Goal: Information Seeking & Learning: Learn about a topic

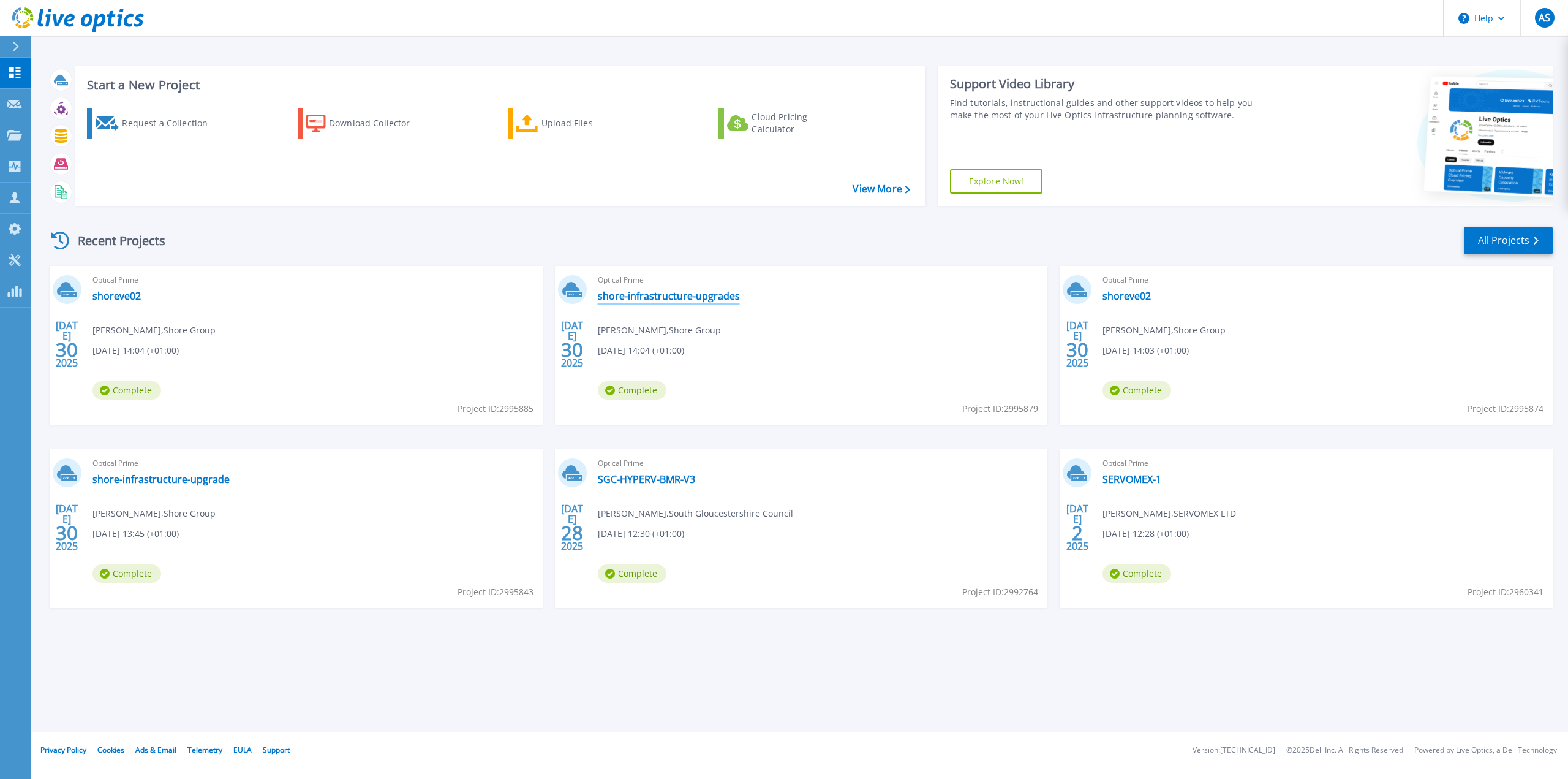
click at [718, 300] on link "shore-infrastructure-upgrades" at bounding box center [669, 296] width 142 height 12
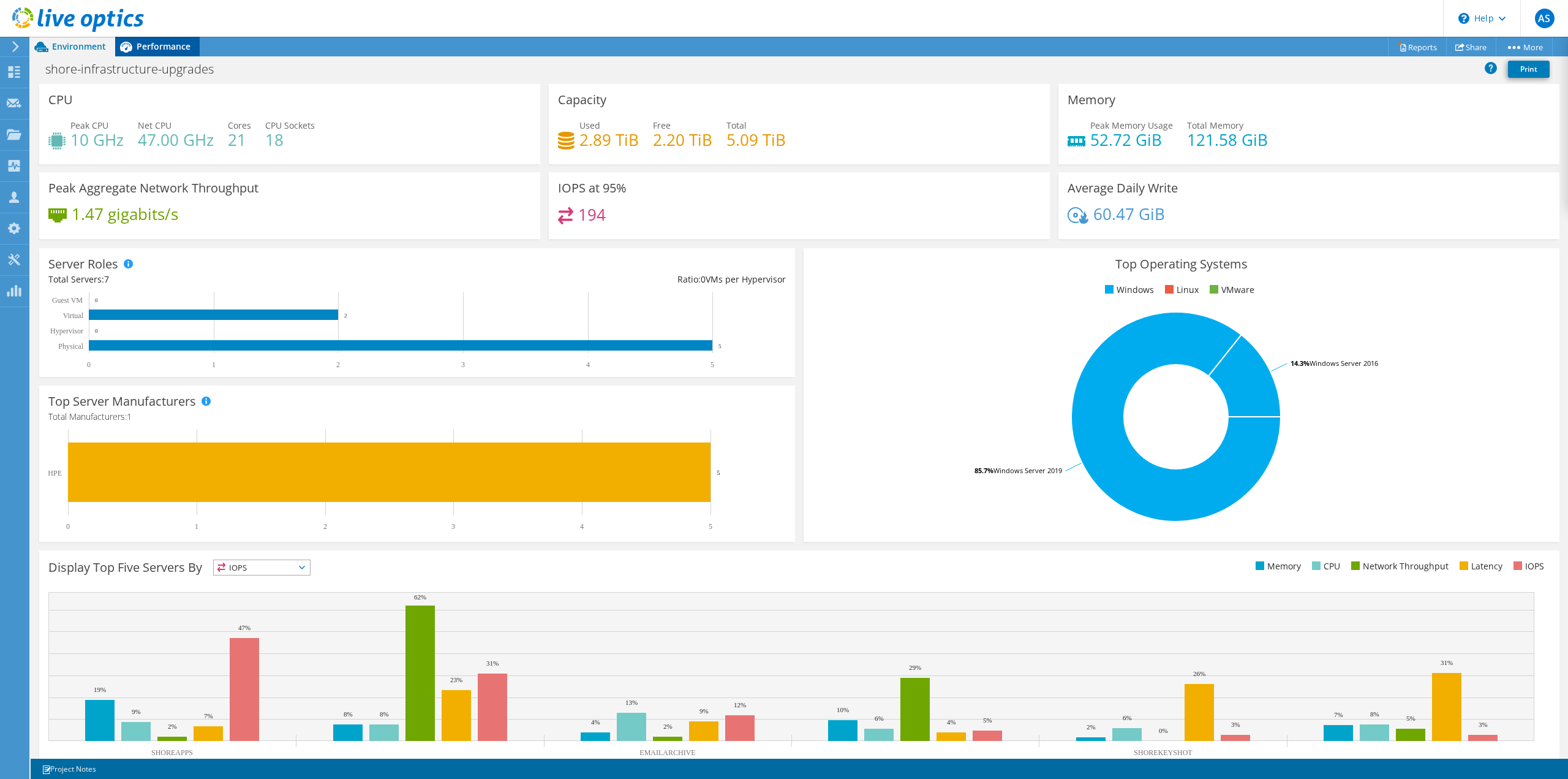
click at [157, 47] on span "Performance" at bounding box center [164, 47] width 54 height 12
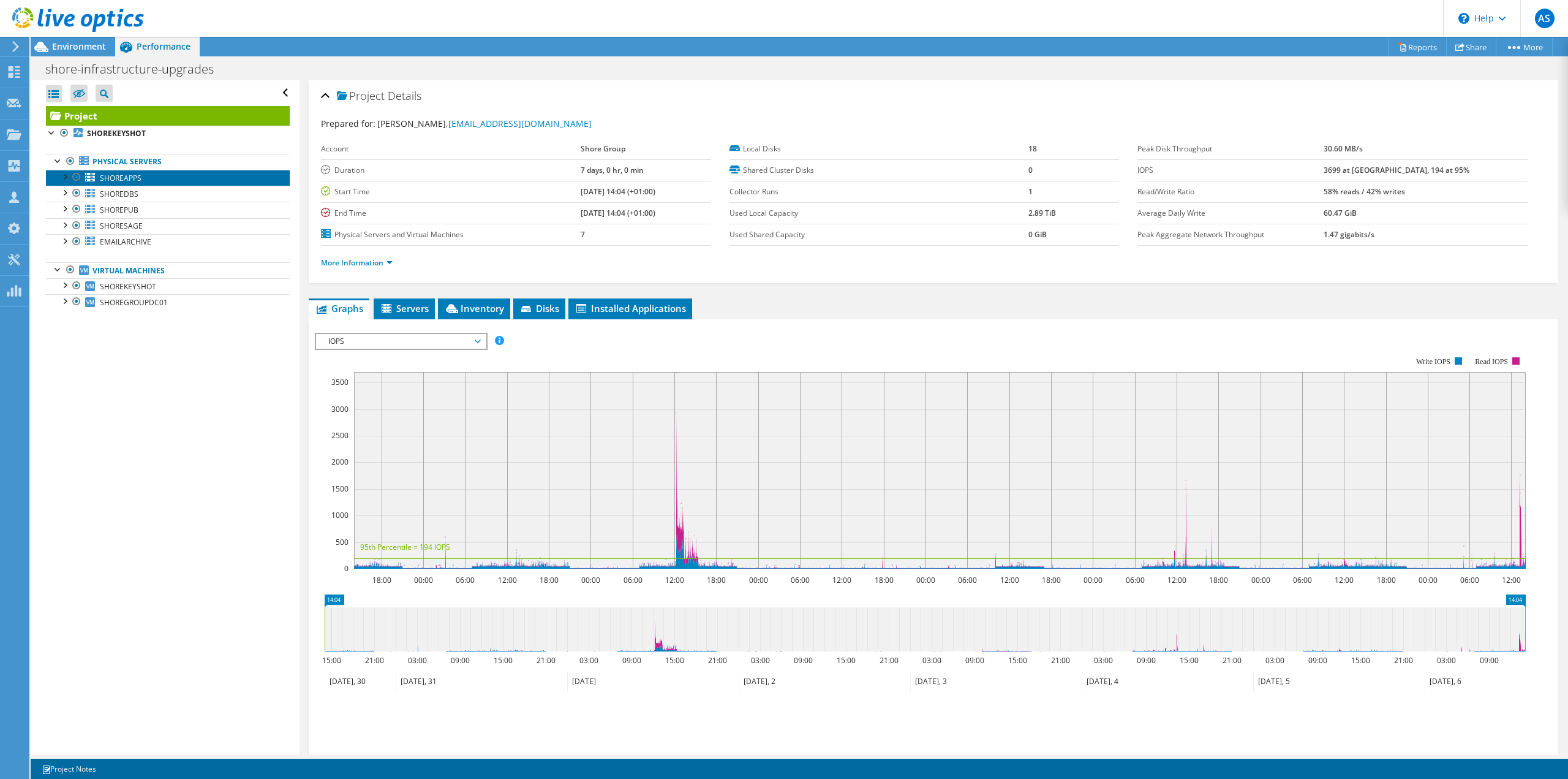
click at [156, 176] on link "SHOREAPPS" at bounding box center [168, 178] width 244 height 16
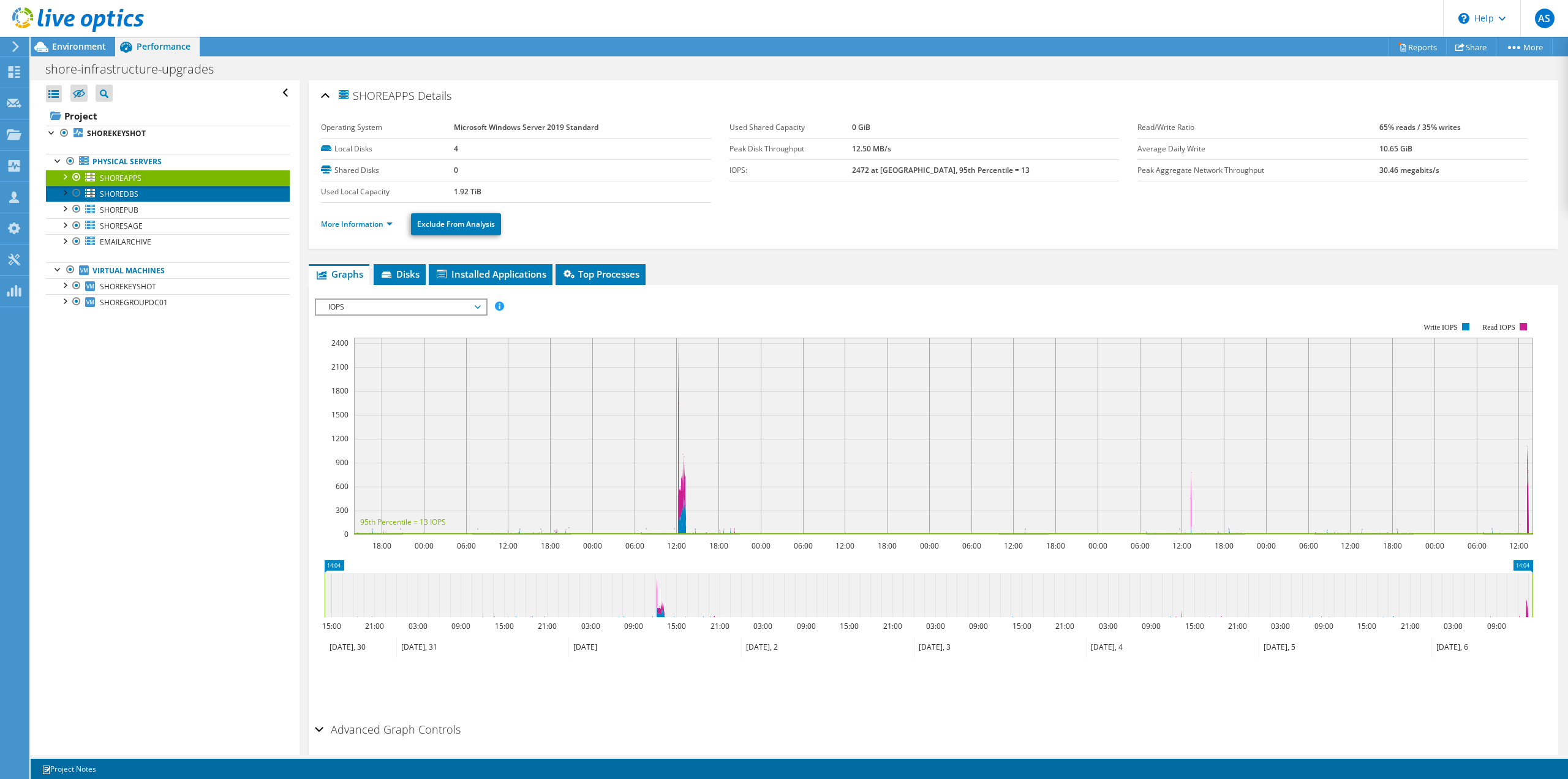
click at [154, 191] on link "SHOREDBS" at bounding box center [168, 194] width 244 height 16
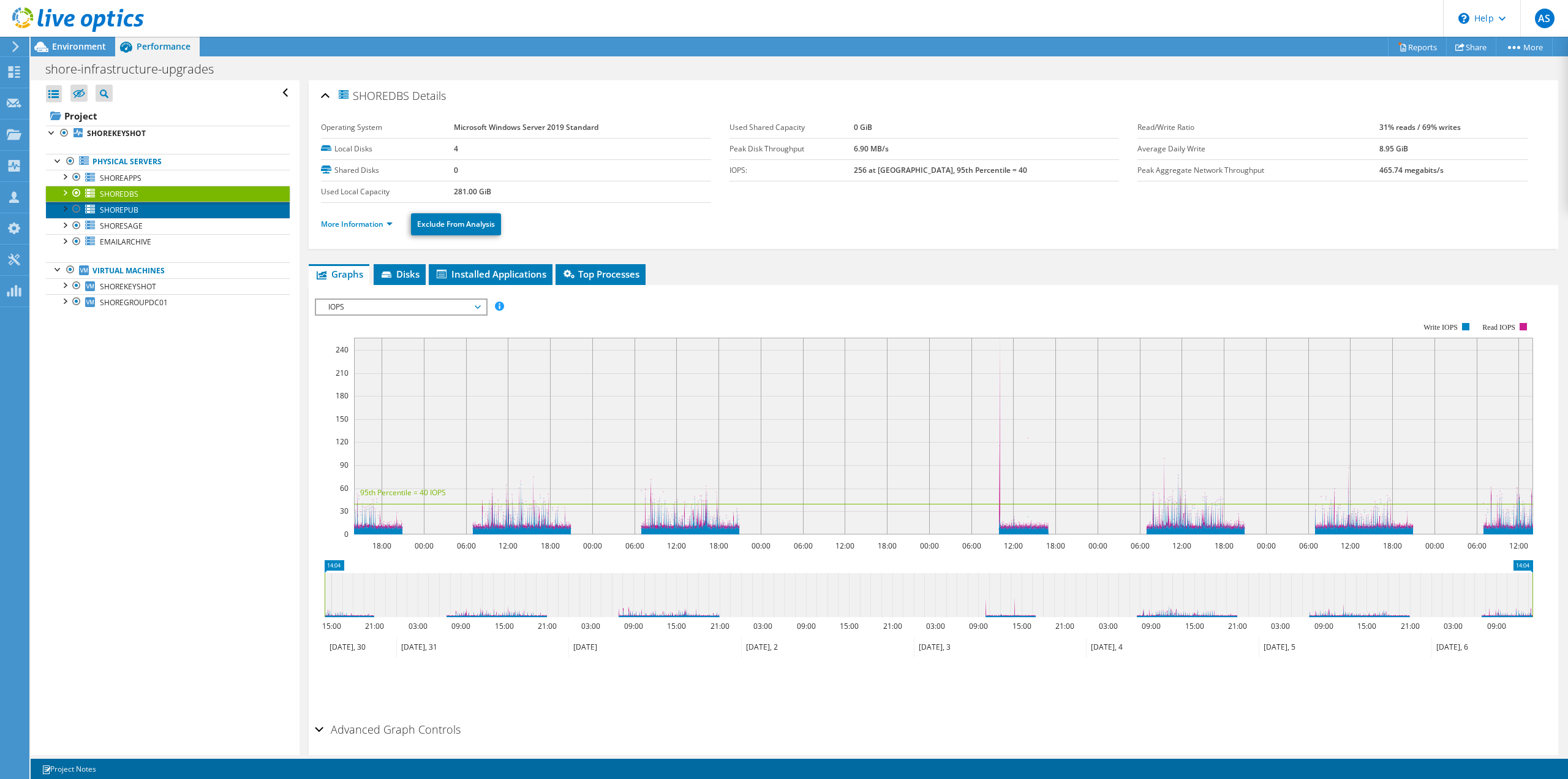
click at [156, 213] on link "SHOREPUB" at bounding box center [168, 210] width 244 height 16
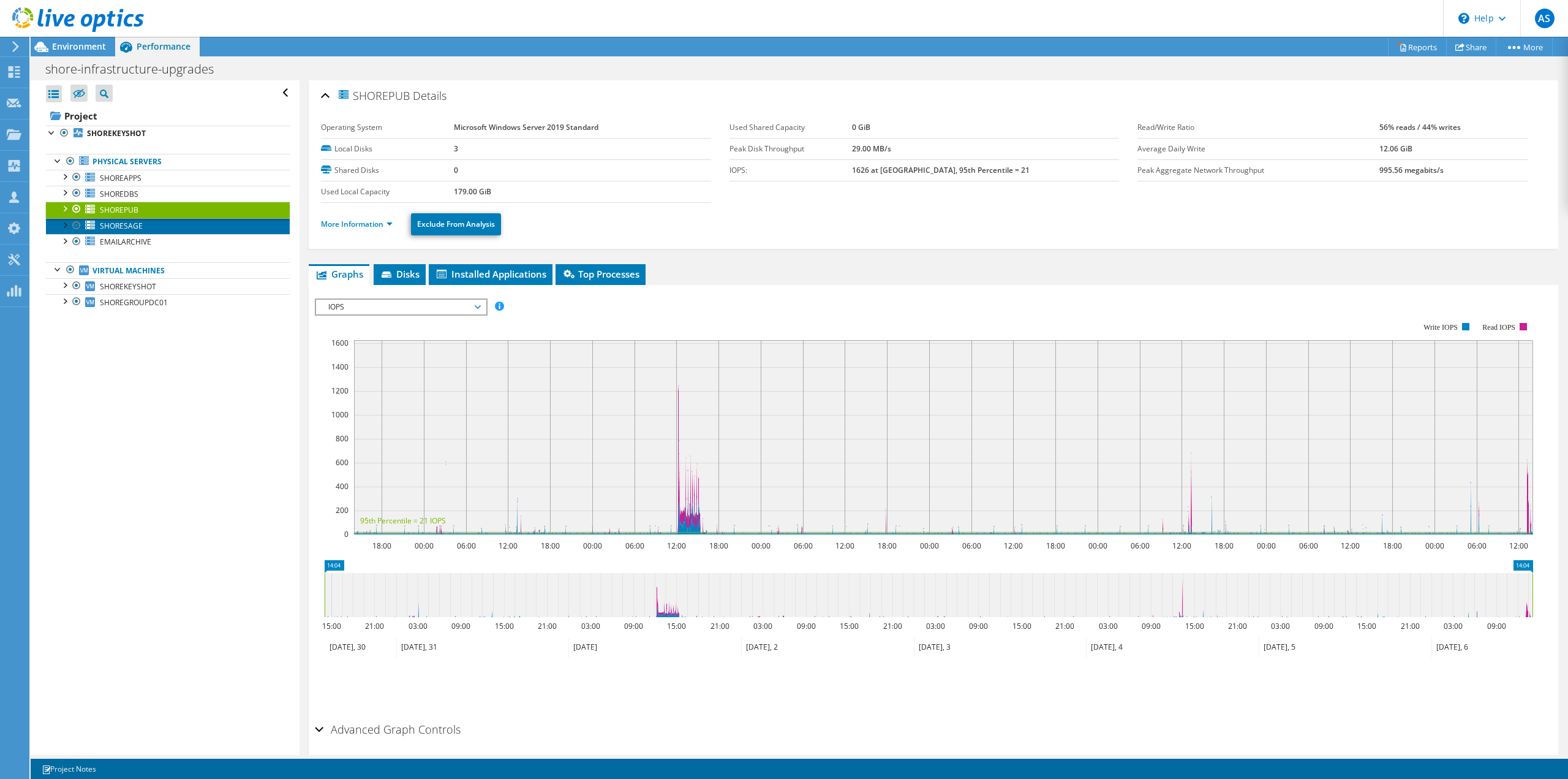
click at [149, 227] on link "SHORESAGE" at bounding box center [168, 226] width 244 height 16
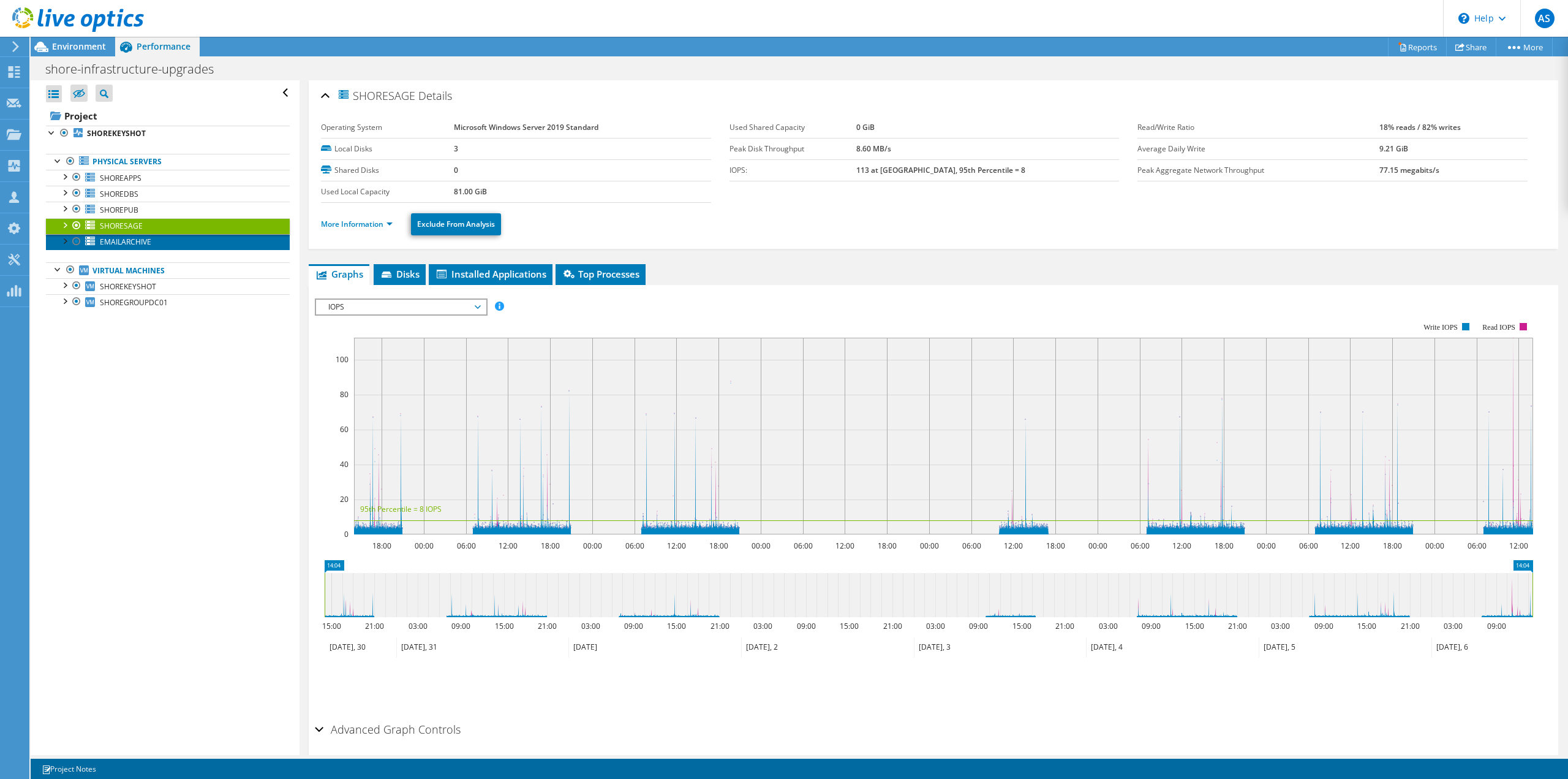
click at [157, 238] on link "EMAILARCHIVE" at bounding box center [168, 242] width 244 height 16
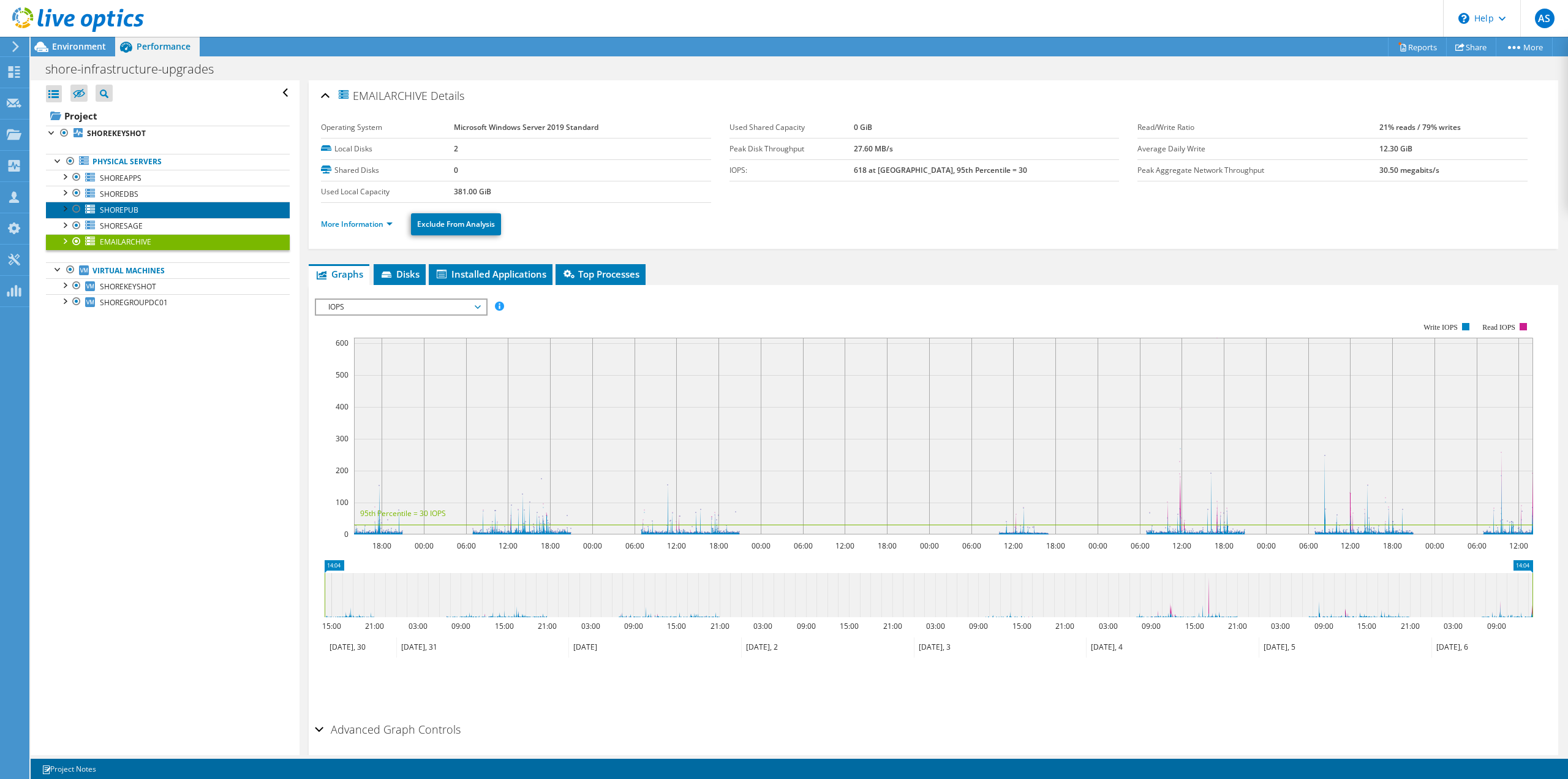
click at [140, 209] on link "SHOREPUB" at bounding box center [168, 210] width 244 height 16
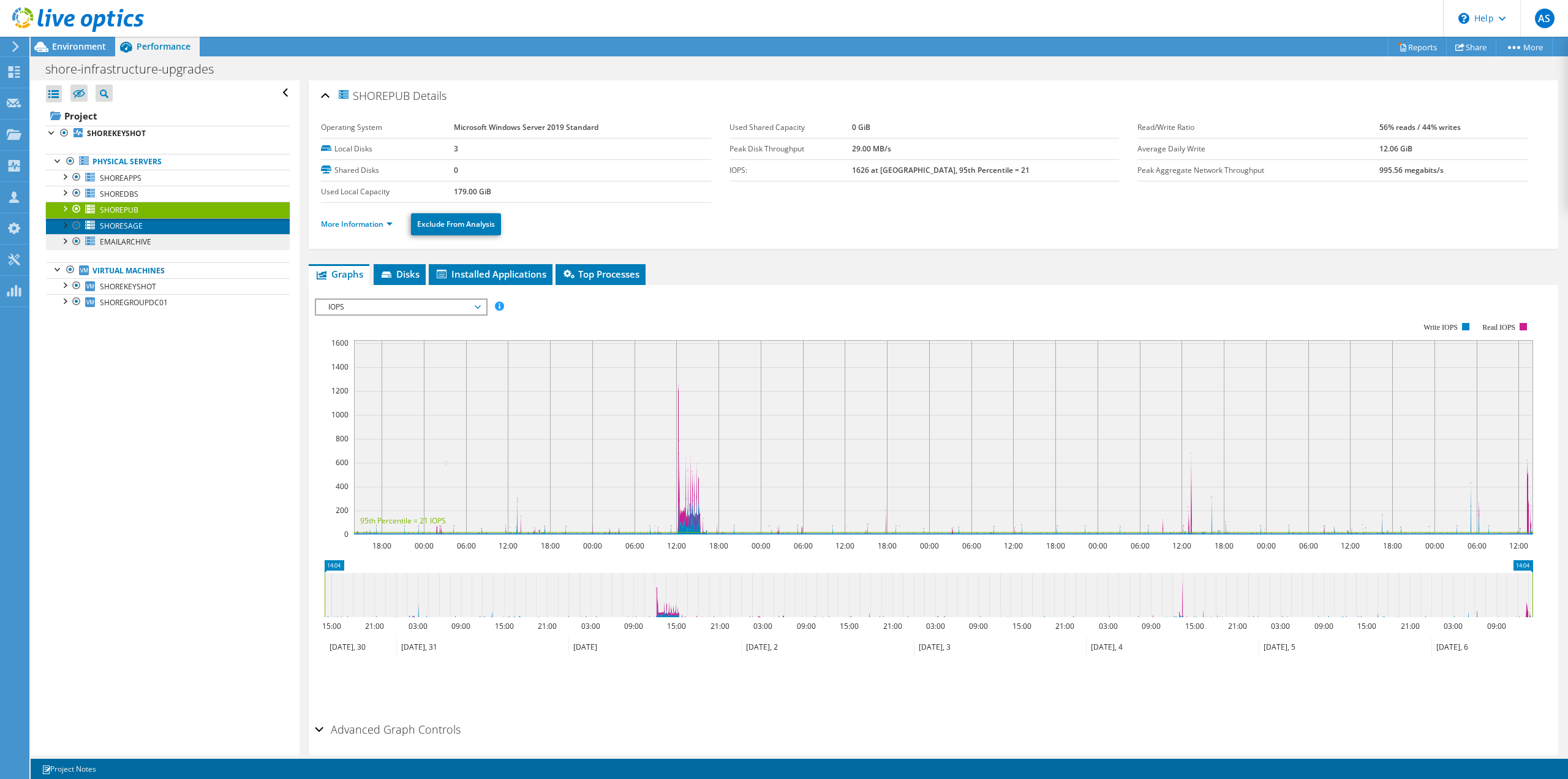
drag, startPoint x: 146, startPoint y: 232, endPoint x: 170, endPoint y: 238, distance: 24.7
click at [146, 232] on link "SHORESAGE" at bounding box center [168, 226] width 244 height 16
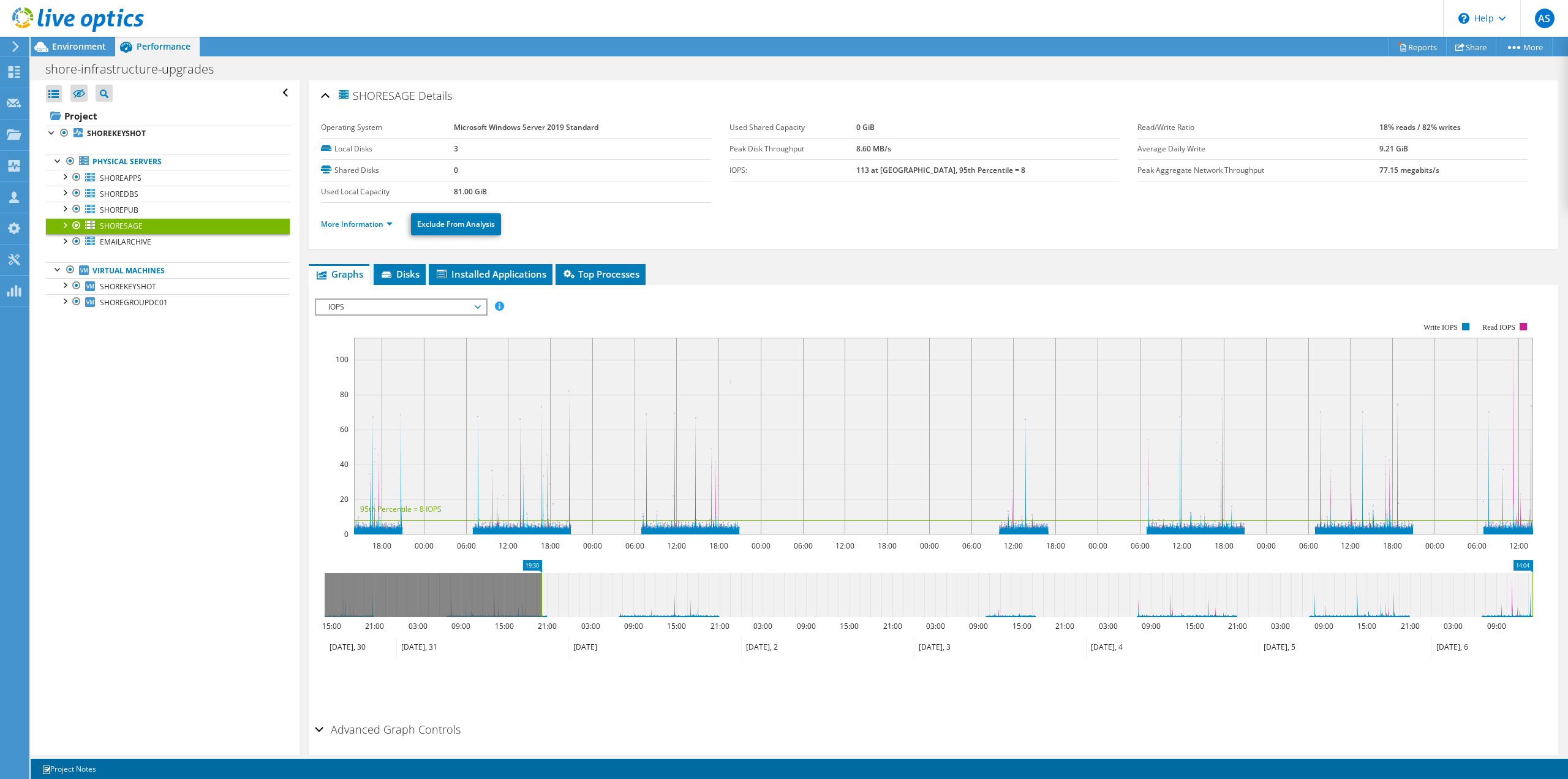
drag, startPoint x: 325, startPoint y: 592, endPoint x: 542, endPoint y: 595, distance: 217.0
click at [542, 595] on rect at bounding box center [541, 595] width 5 height 44
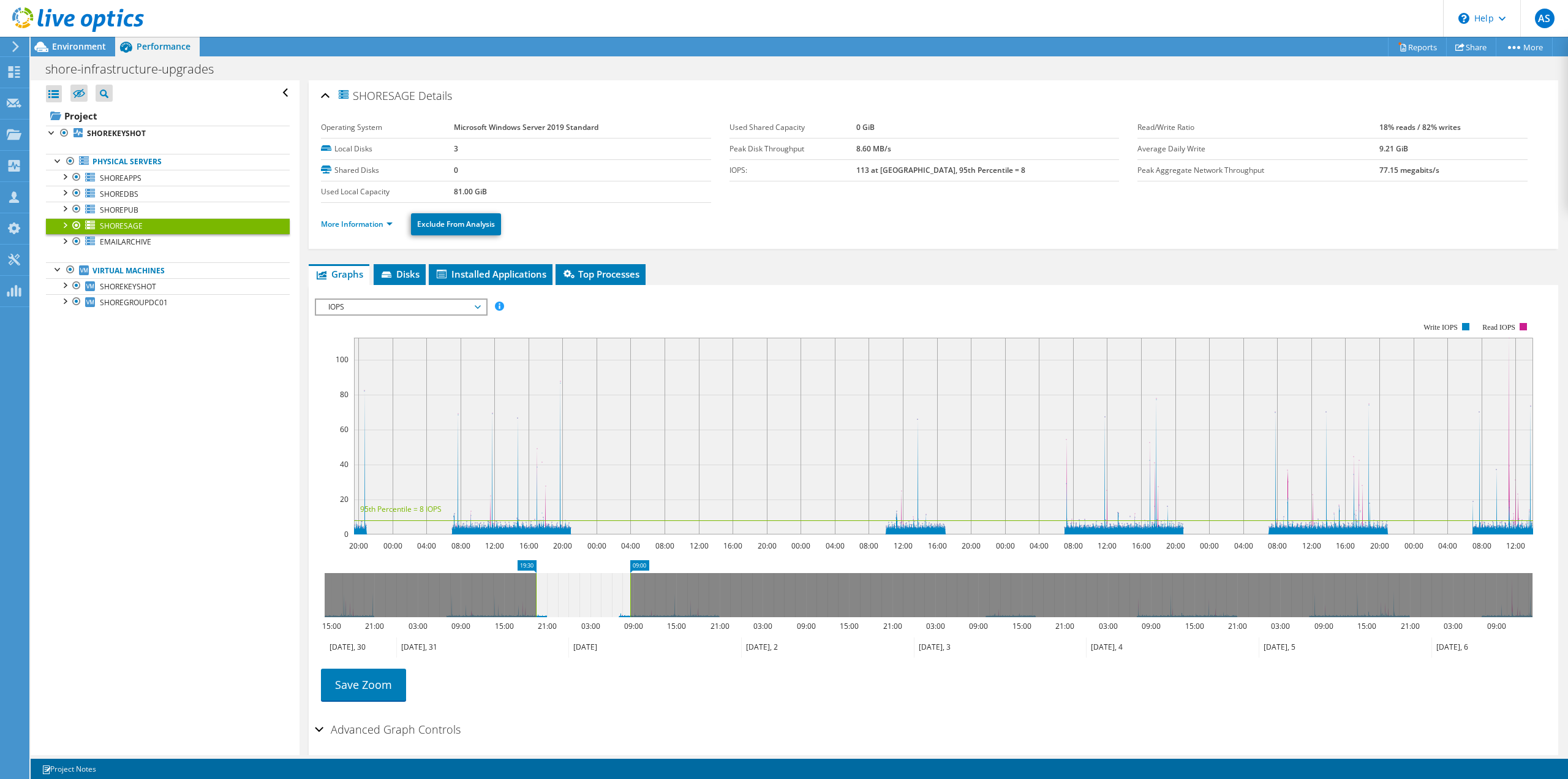
drag, startPoint x: 1532, startPoint y: 598, endPoint x: 630, endPoint y: 608, distance: 902.1
click at [630, 608] on rect at bounding box center [630, 595] width 5 height 44
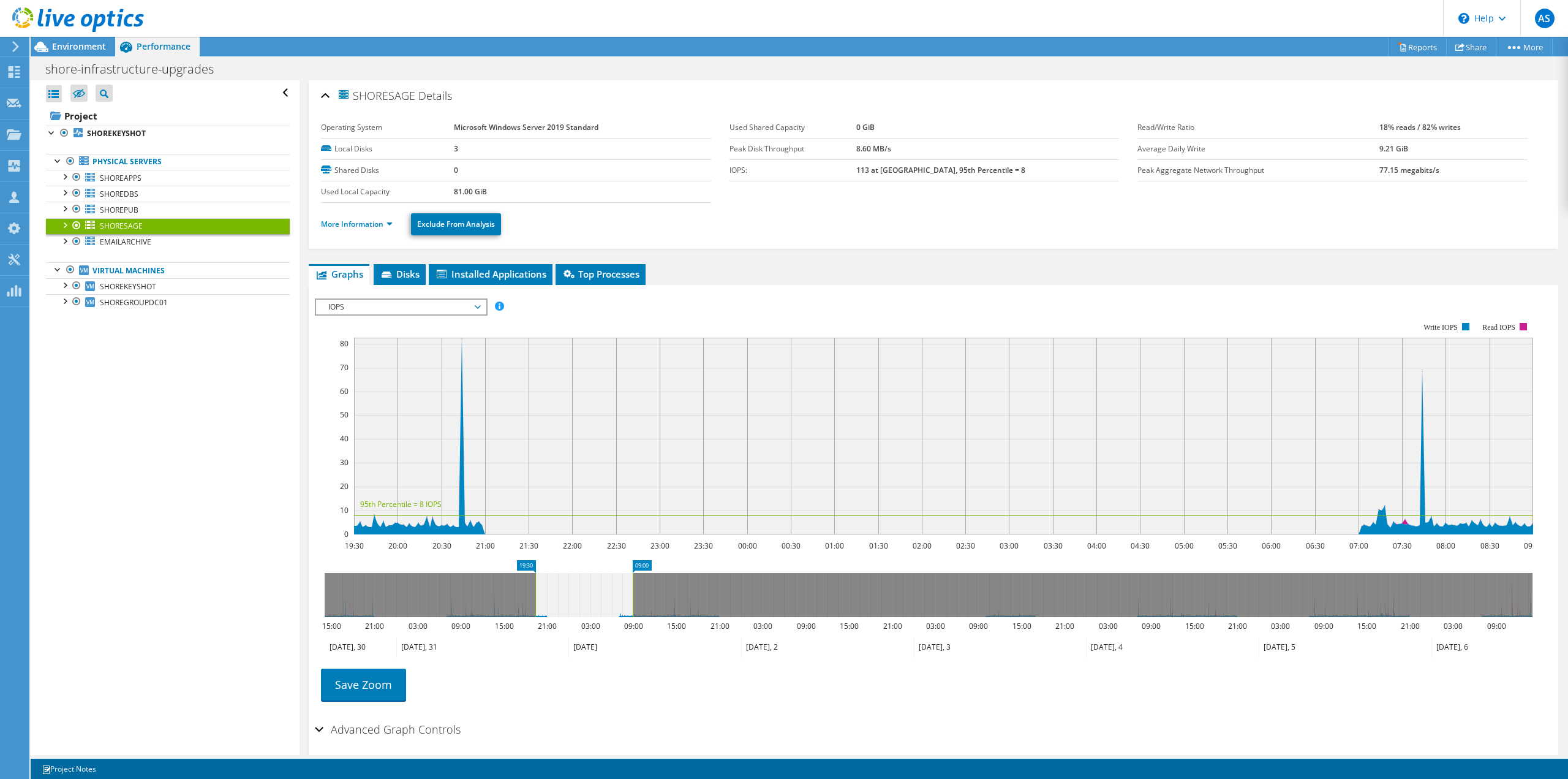
click at [538, 587] on icon at bounding box center [584, 595] width 98 height 44
drag, startPoint x: 535, startPoint y: 587, endPoint x: 241, endPoint y: 628, distance: 296.8
click at [241, 628] on div "Open All Close All Hide Excluded Nodes Project Tree Filter" at bounding box center [799, 418] width 1537 height 675
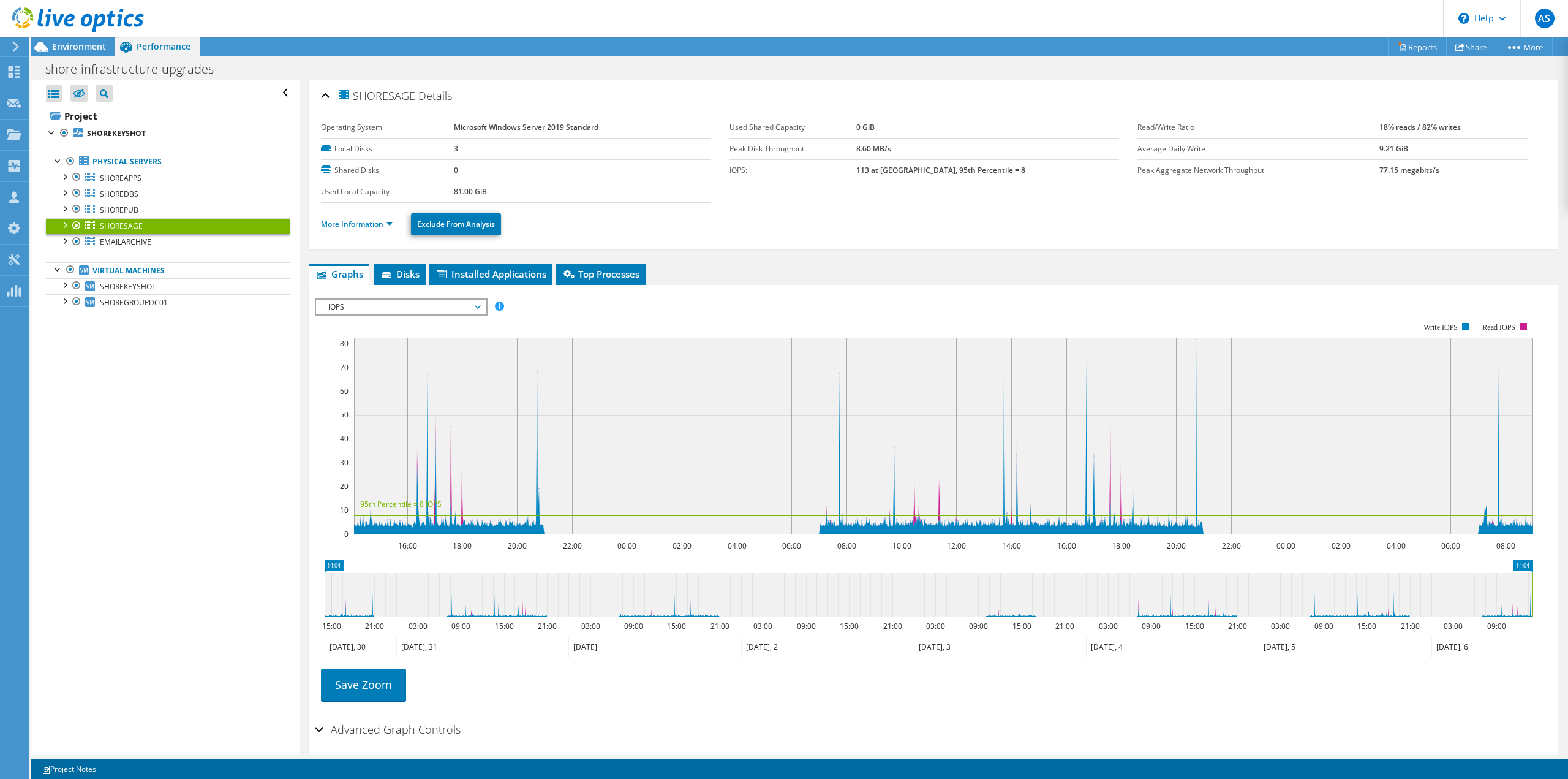
drag, startPoint x: 632, startPoint y: 595, endPoint x: 1540, endPoint y: 596, distance: 908.0
click at [1567, 597] on html "AS Channel Partner Antony Sandell antony.sandell@bytes.co.uk Bytes Software Ser…" at bounding box center [784, 389] width 1568 height 779
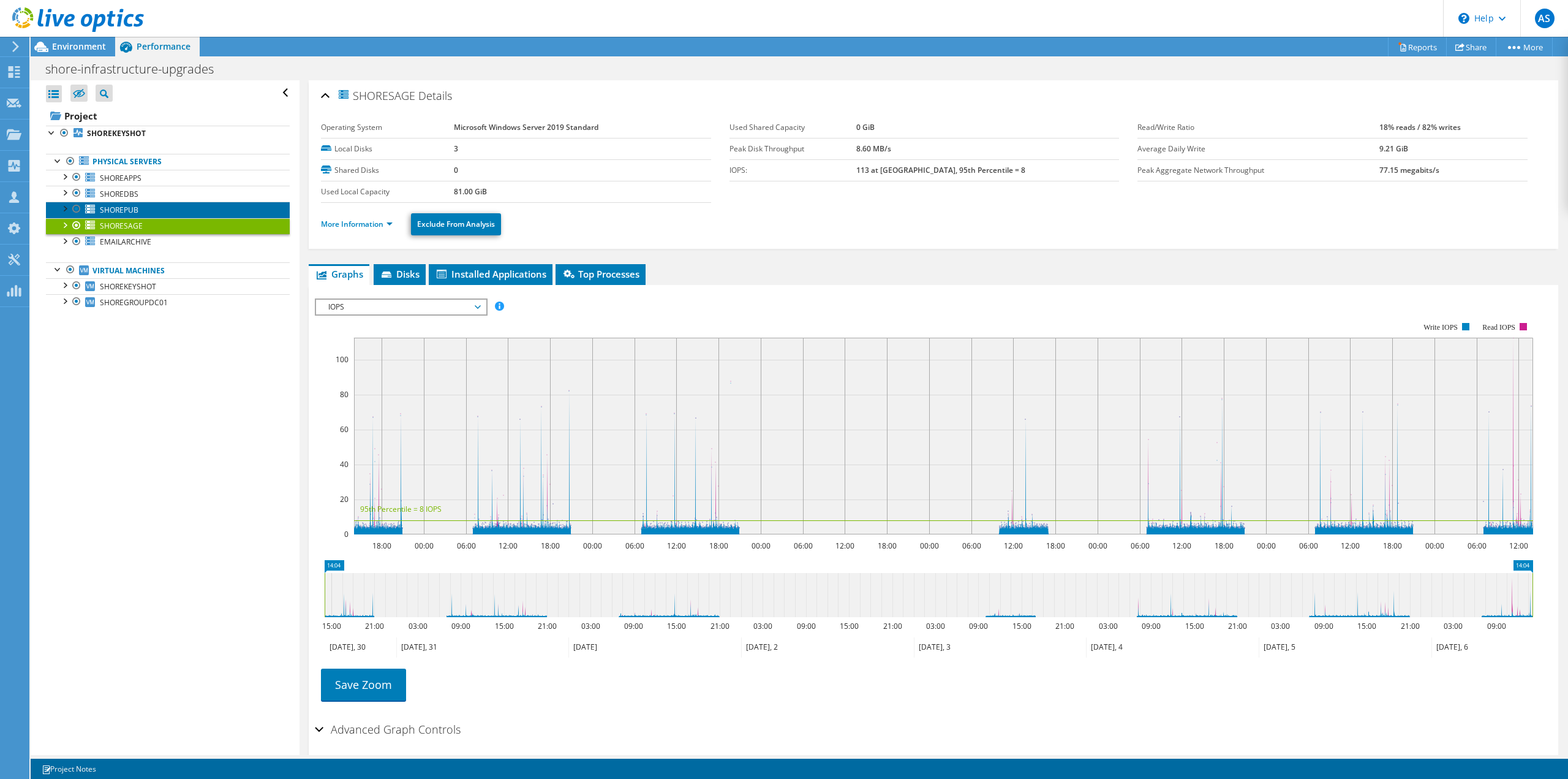
click at [132, 209] on span "SHOREPUB" at bounding box center [119, 210] width 39 height 10
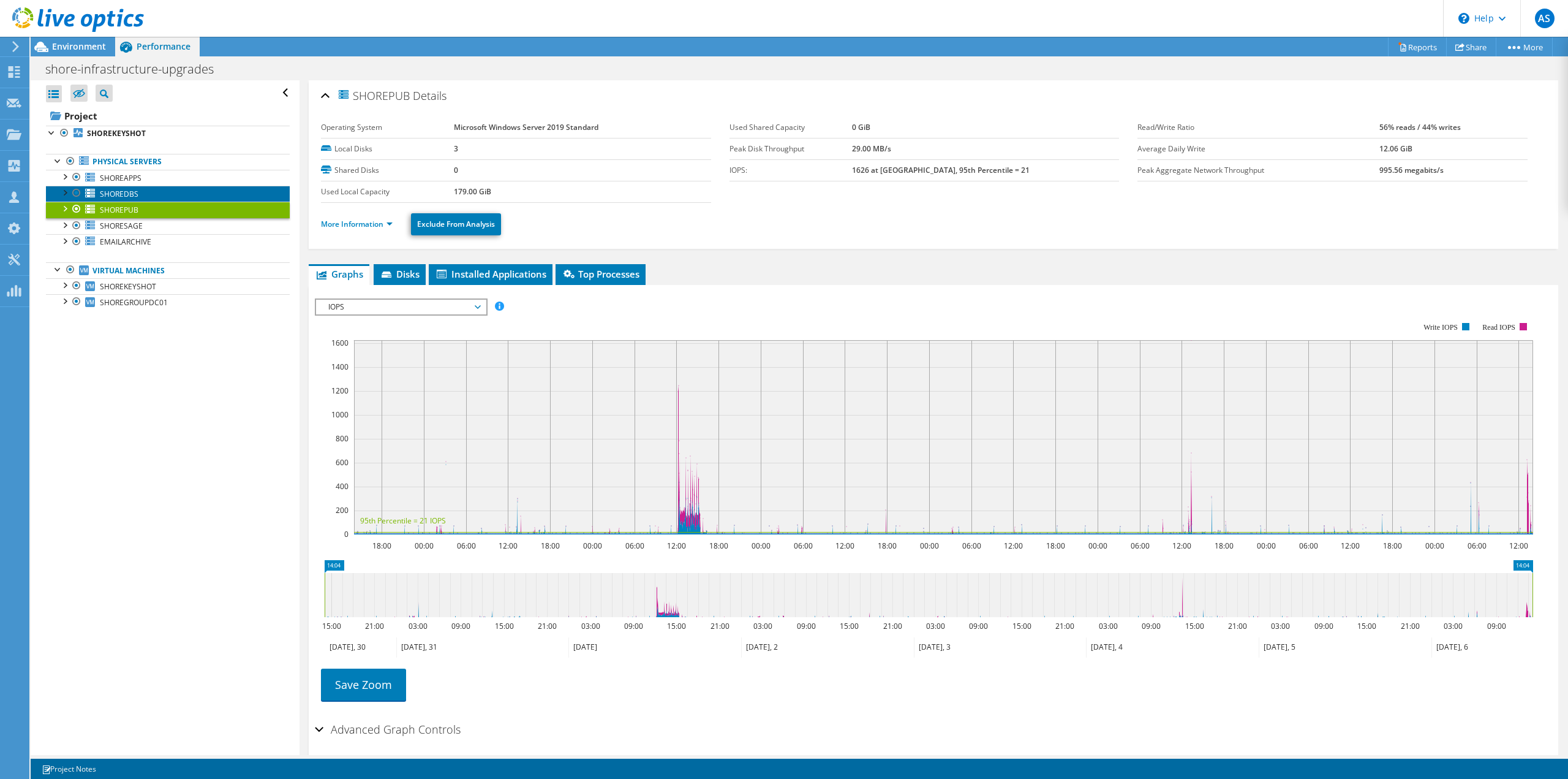
click at [131, 189] on span "SHOREDBS" at bounding box center [119, 194] width 39 height 10
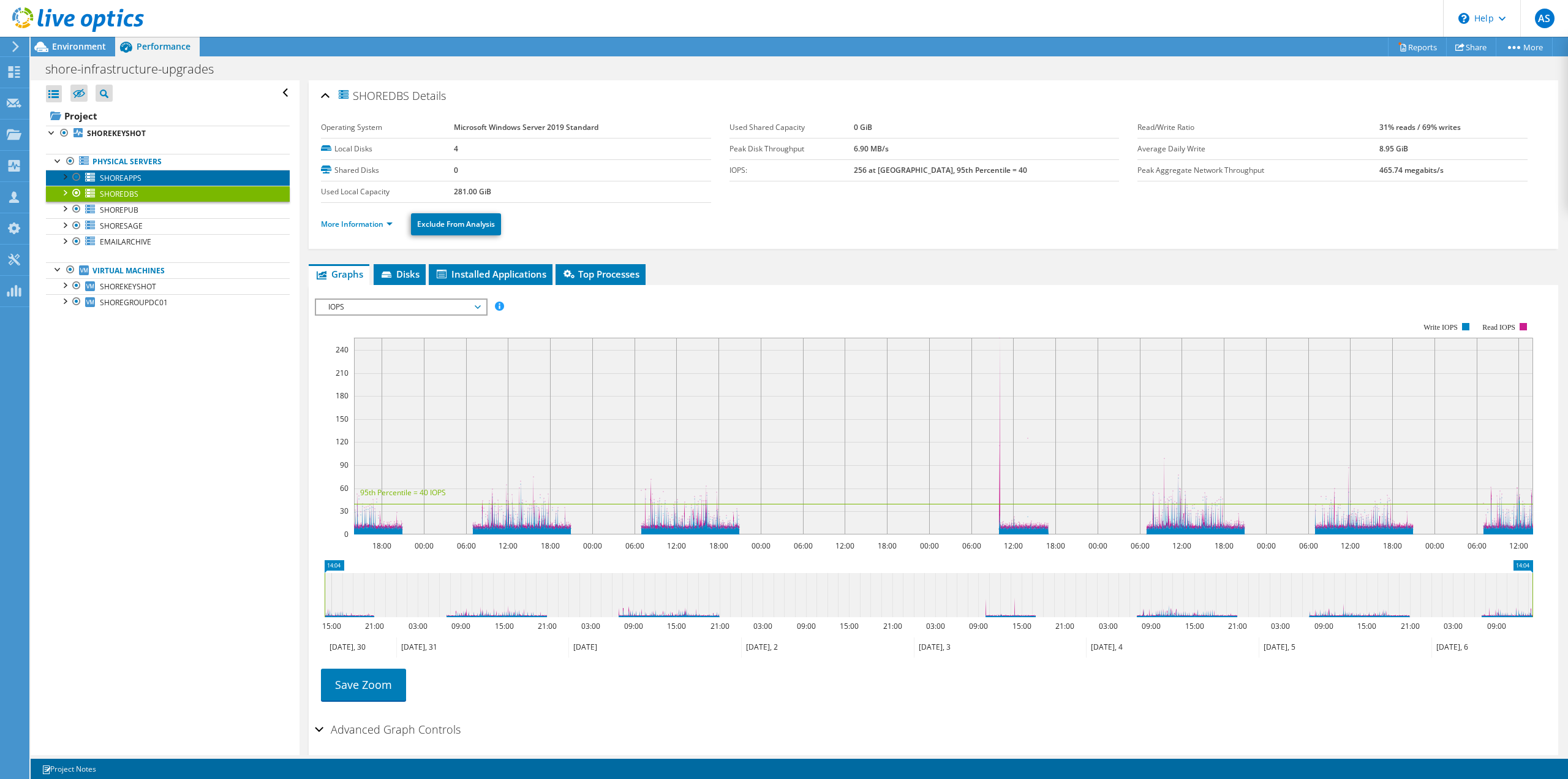
click at [130, 176] on span "SHOREAPPS" at bounding box center [120, 178] width 42 height 10
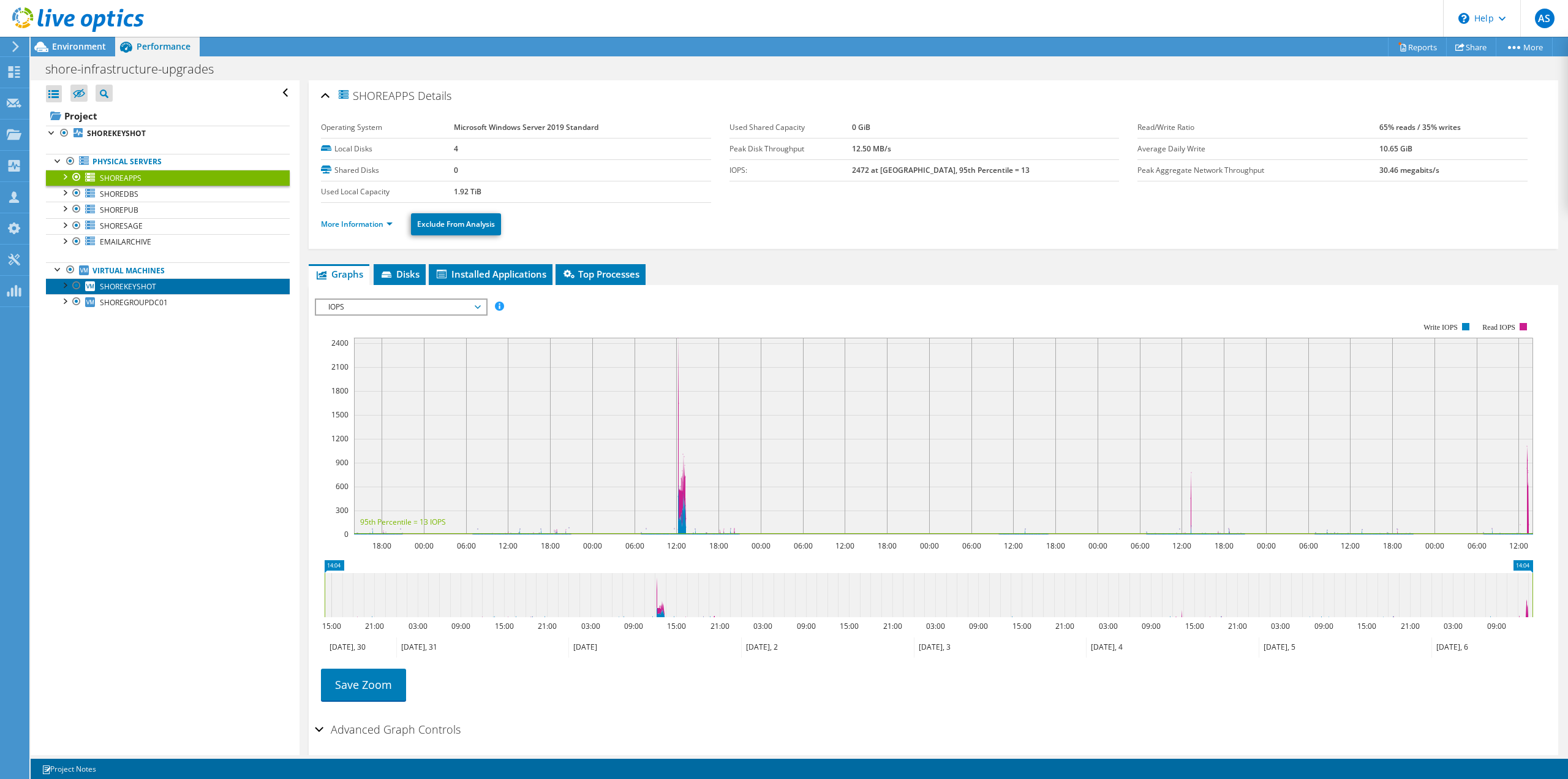
click at [143, 292] on link "SHOREKEYSHOT" at bounding box center [168, 286] width 244 height 16
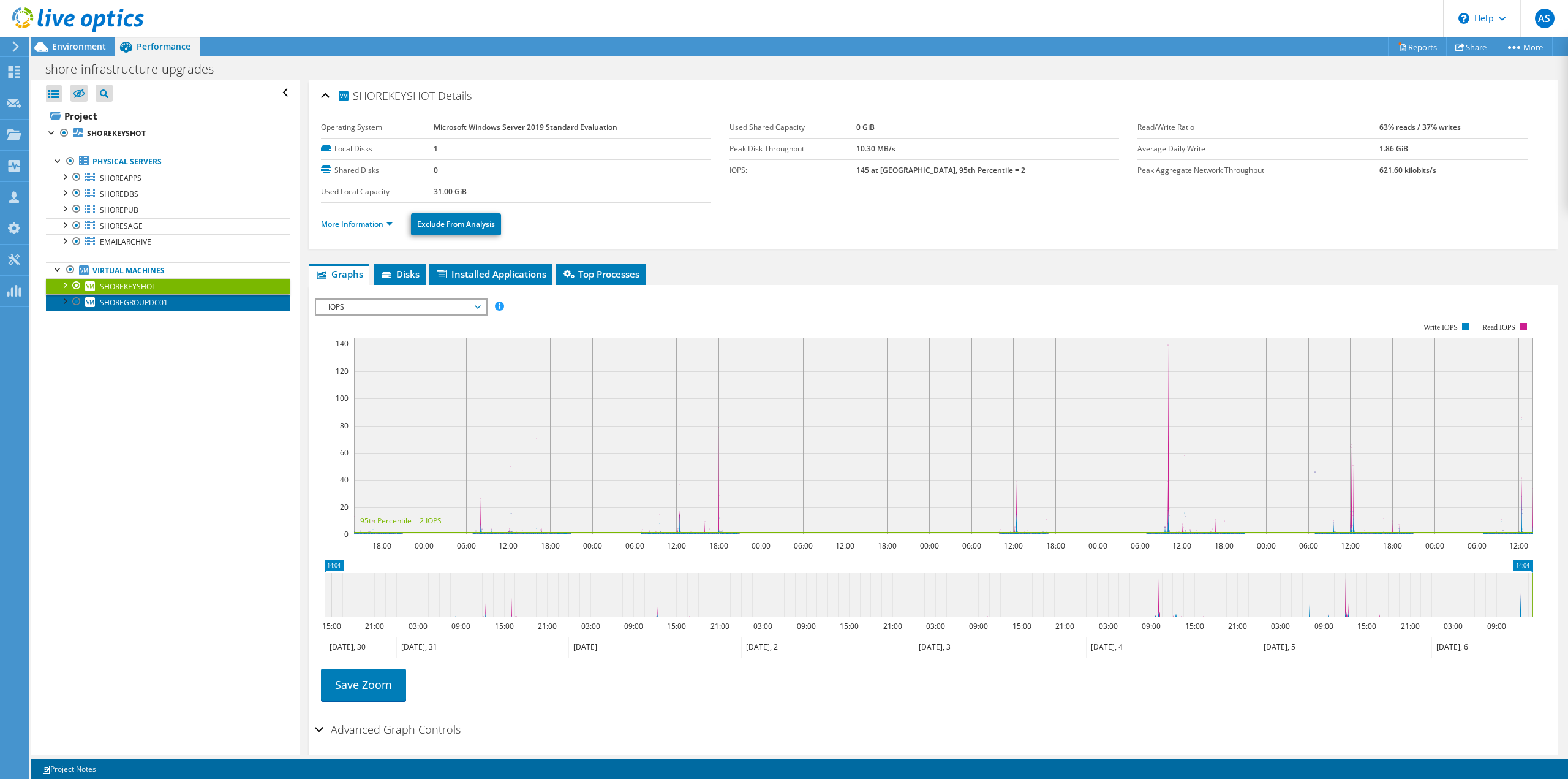
click at [169, 302] on link "SHOREGROUPDC01" at bounding box center [168, 302] width 244 height 16
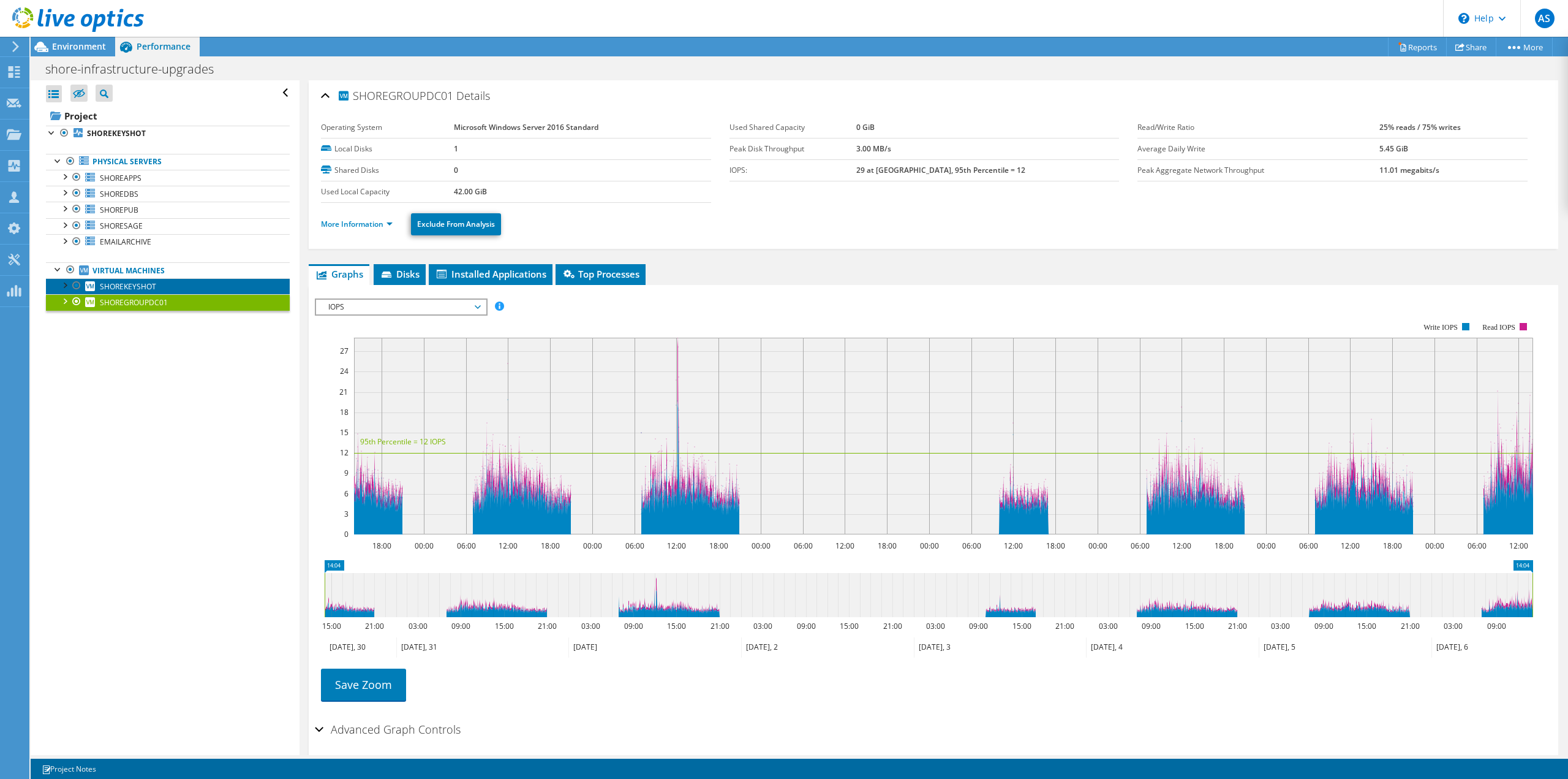
click at [141, 286] on span "SHOREKEYSHOT" at bounding box center [127, 286] width 56 height 10
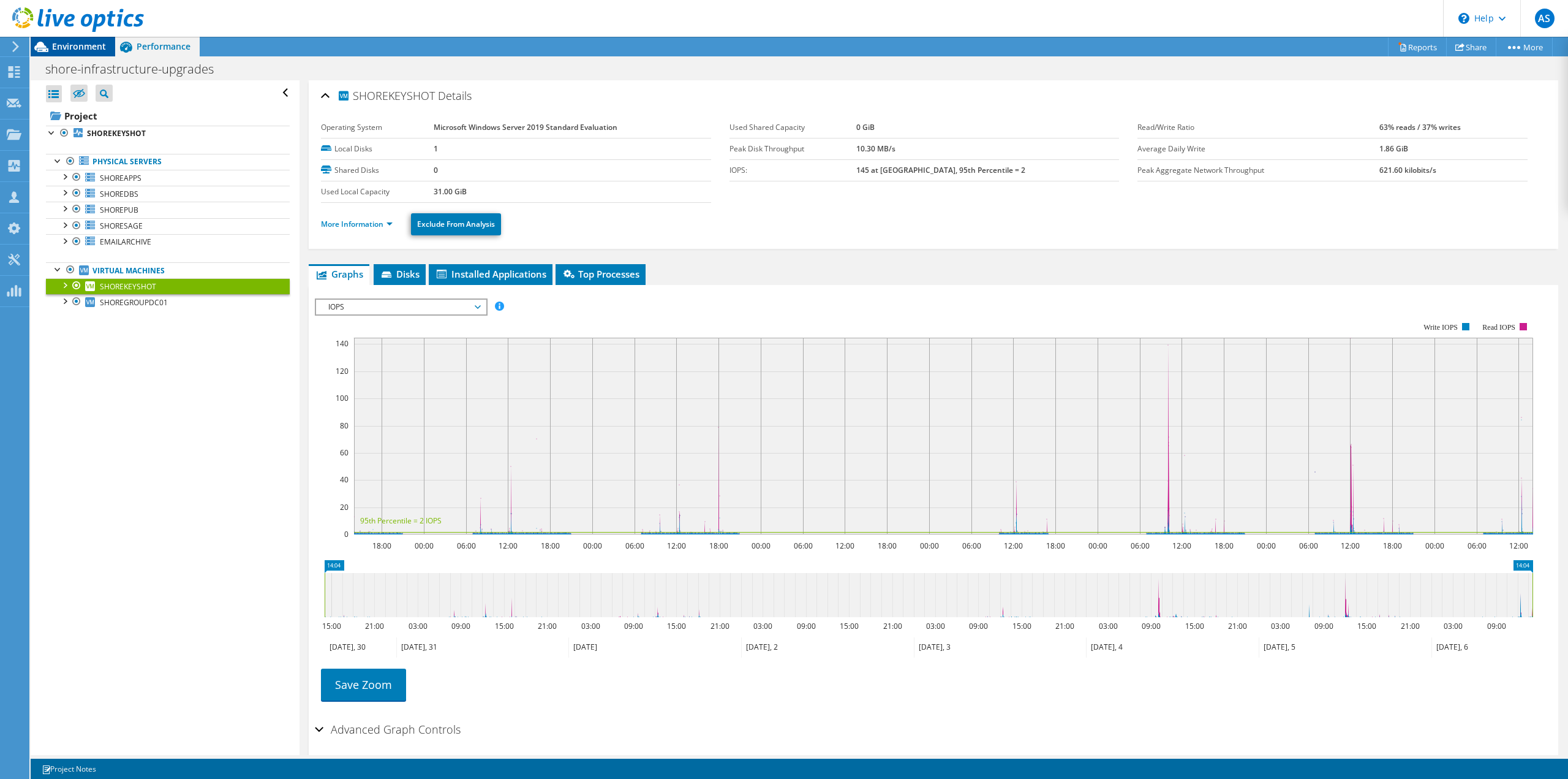
click at [76, 44] on span "Environment" at bounding box center [79, 47] width 54 height 12
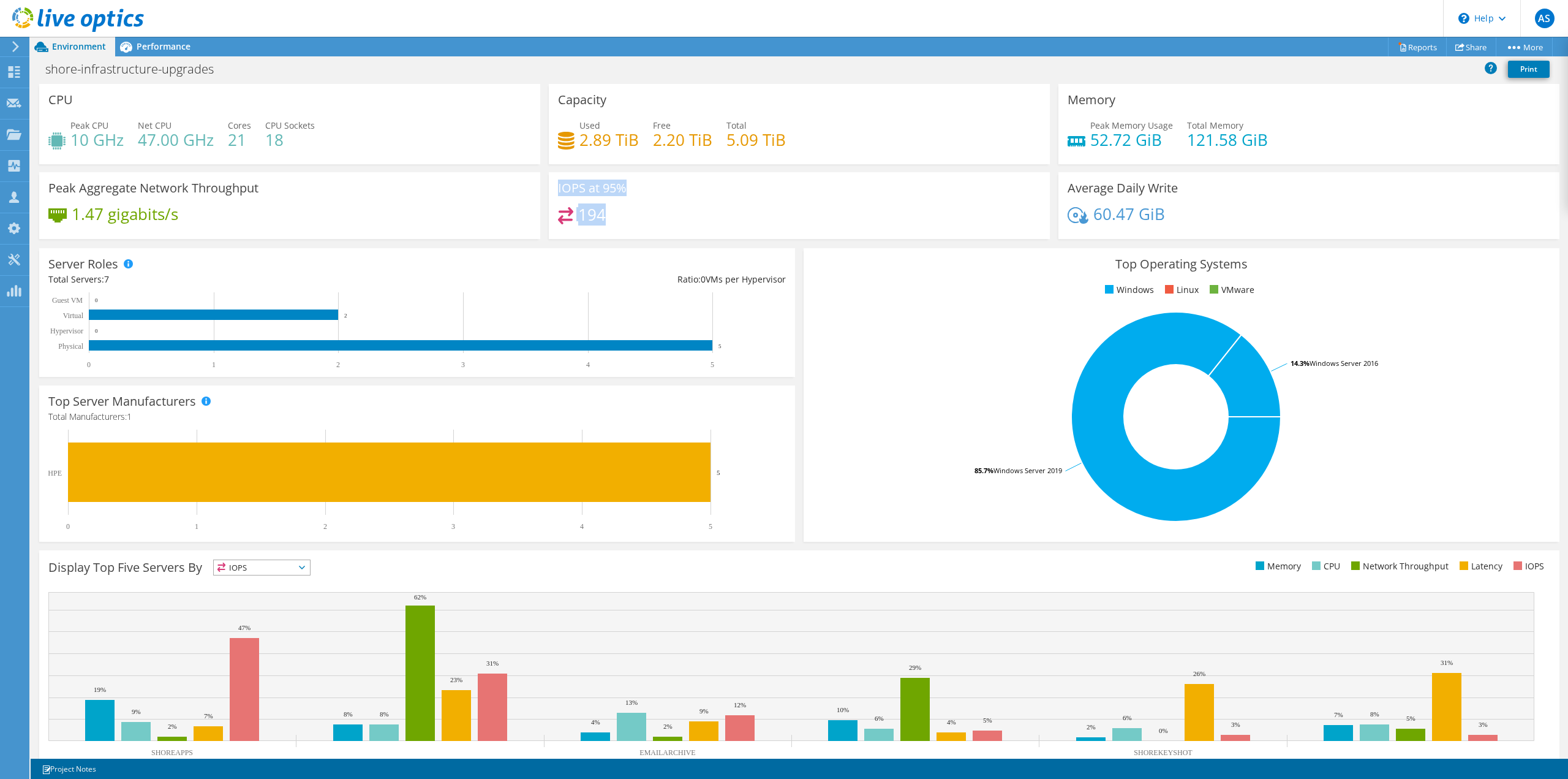
drag, startPoint x: 555, startPoint y: 189, endPoint x: 660, endPoint y: 232, distance: 113.5
click at [660, 232] on div "IOPS at 95% 194" at bounding box center [800, 205] width 501 height 67
click at [173, 44] on span "Performance" at bounding box center [164, 47] width 54 height 12
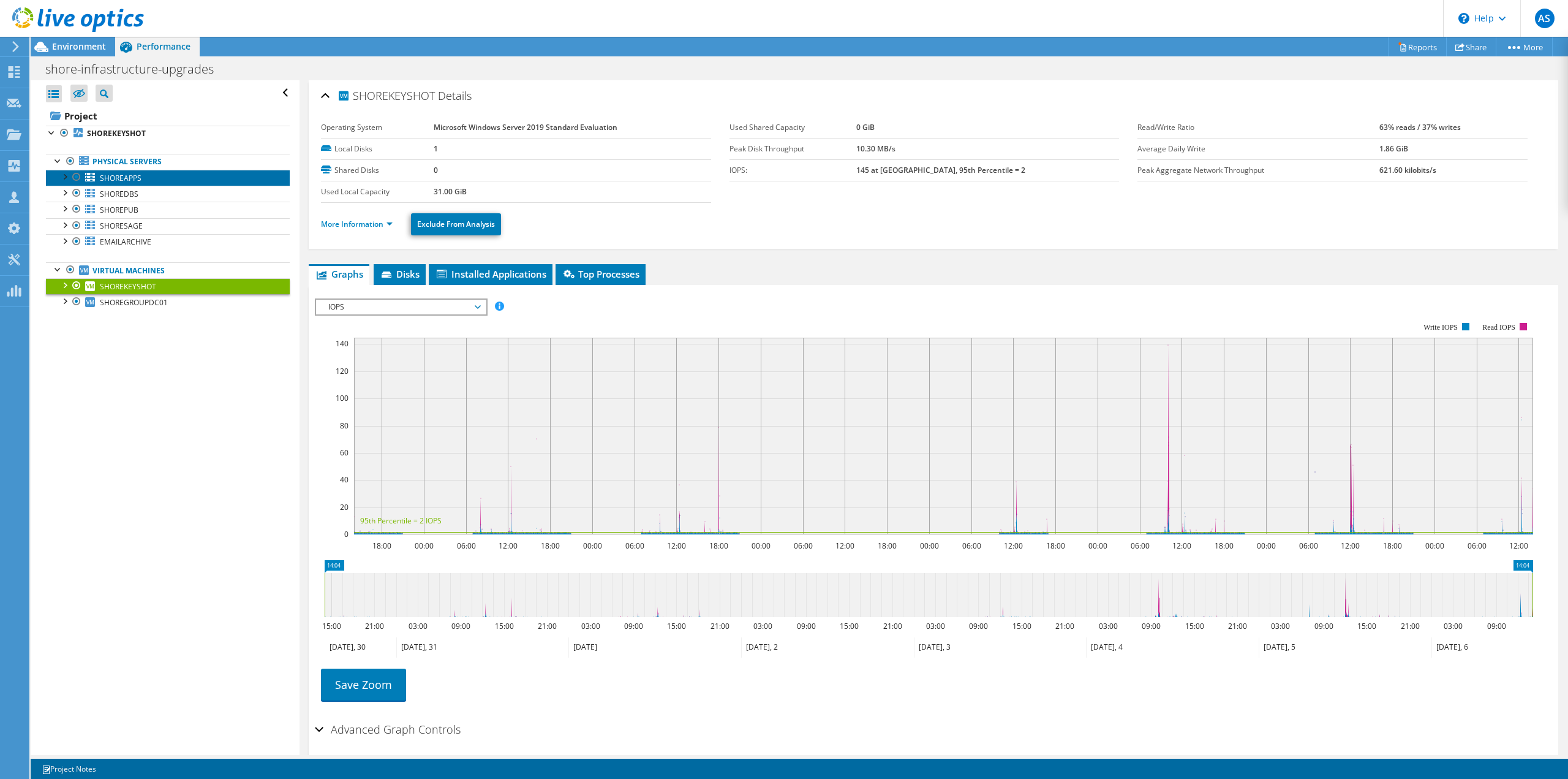
click at [110, 174] on span "SHOREAPPS" at bounding box center [120, 178] width 42 height 10
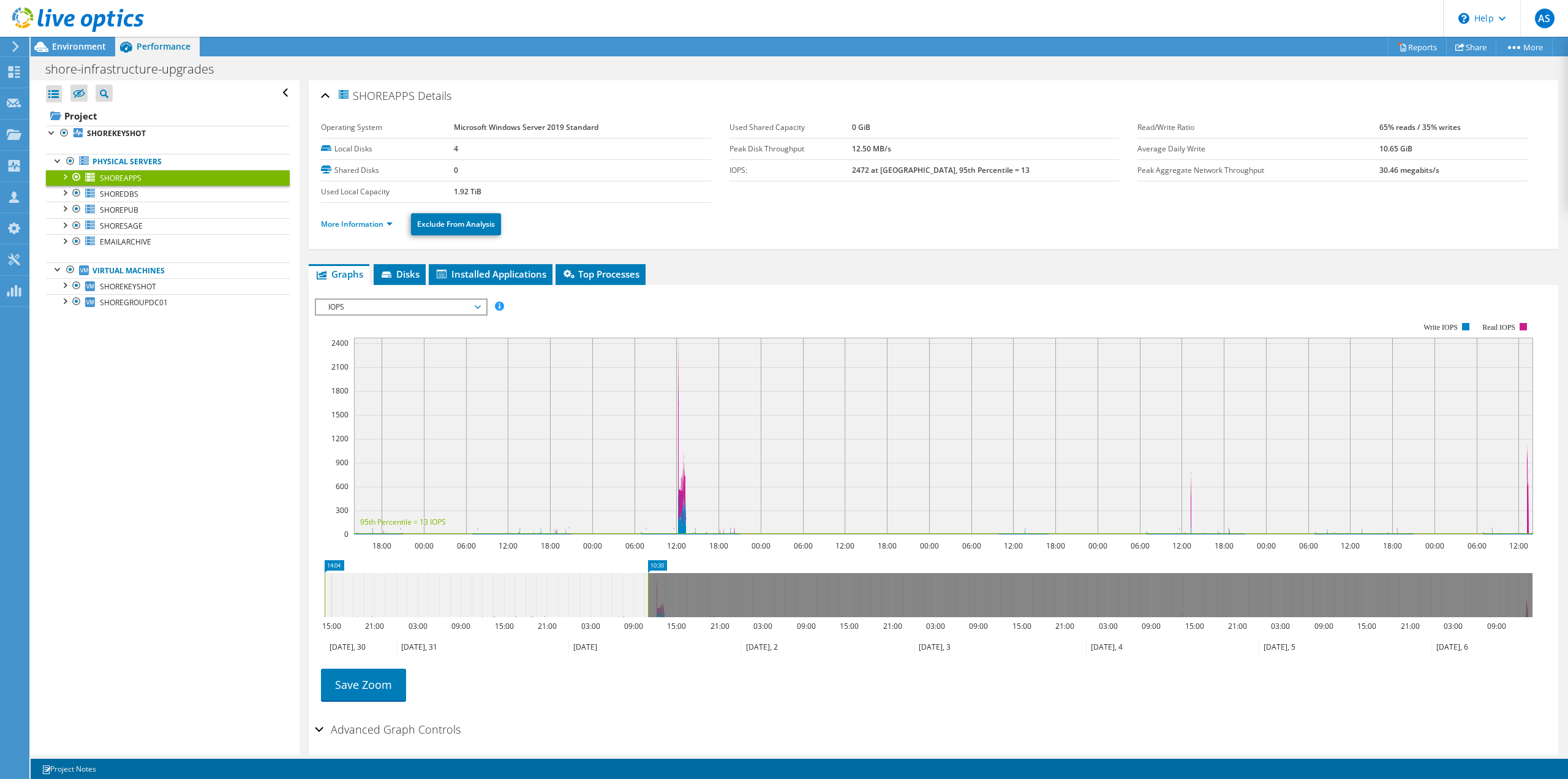
drag, startPoint x: 1532, startPoint y: 600, endPoint x: 648, endPoint y: 578, distance: 884.3
click at [648, 578] on rect at bounding box center [647, 595] width 5 height 44
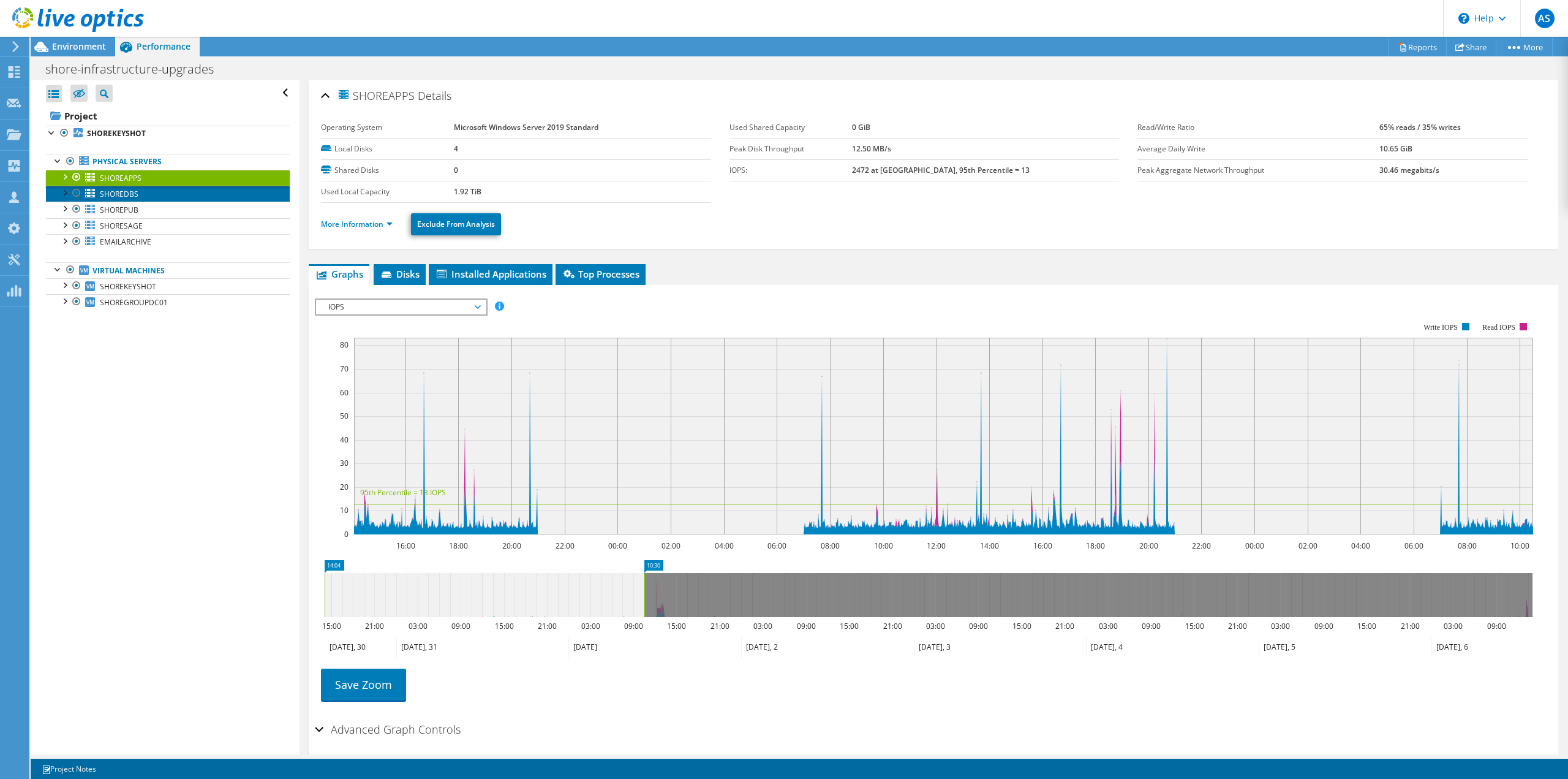
click at [133, 195] on span "SHOREDBS" at bounding box center [119, 194] width 39 height 10
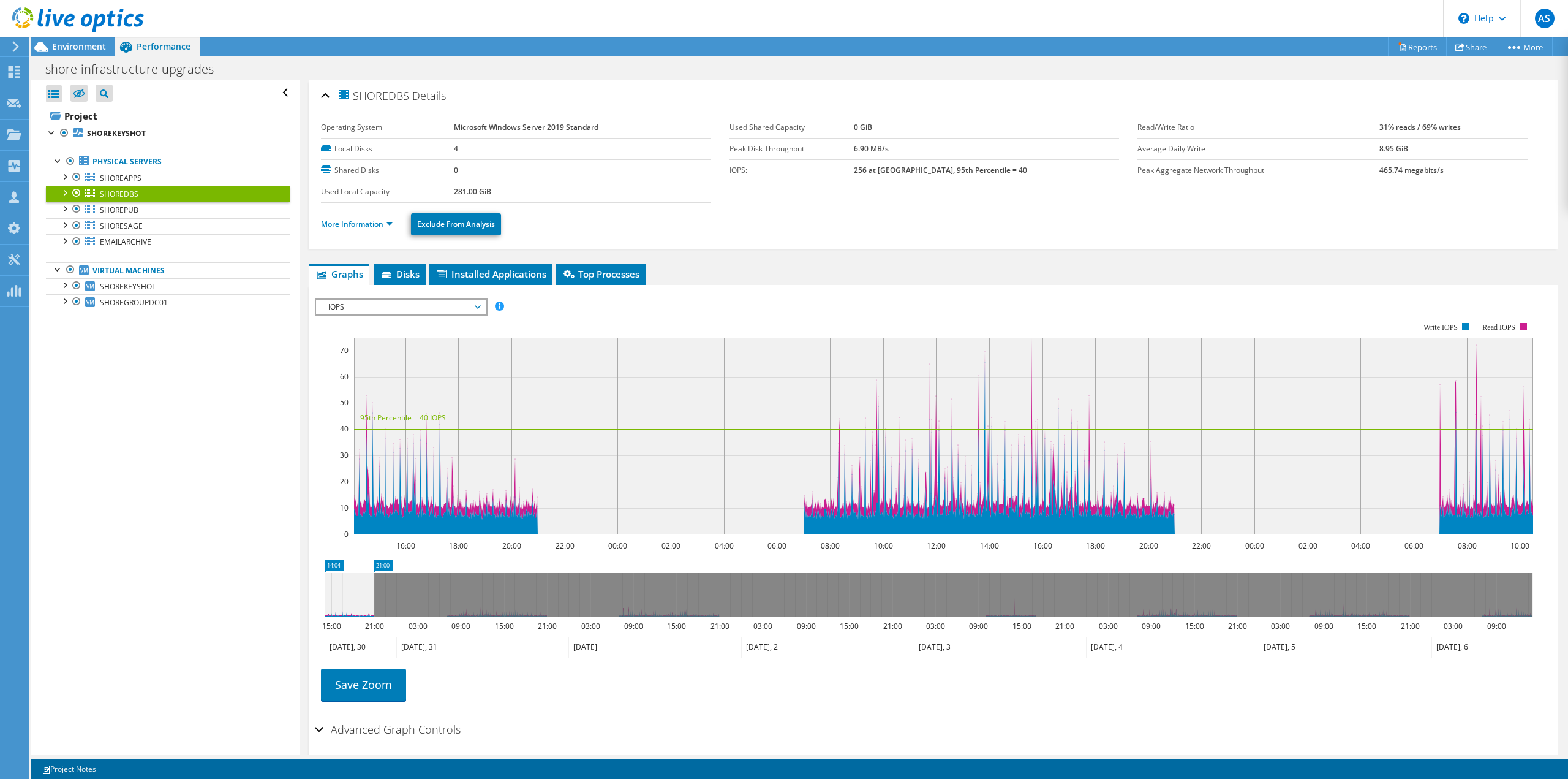
drag, startPoint x: 642, startPoint y: 600, endPoint x: 372, endPoint y: 611, distance: 270.2
click at [372, 611] on rect at bounding box center [374, 595] width 5 height 44
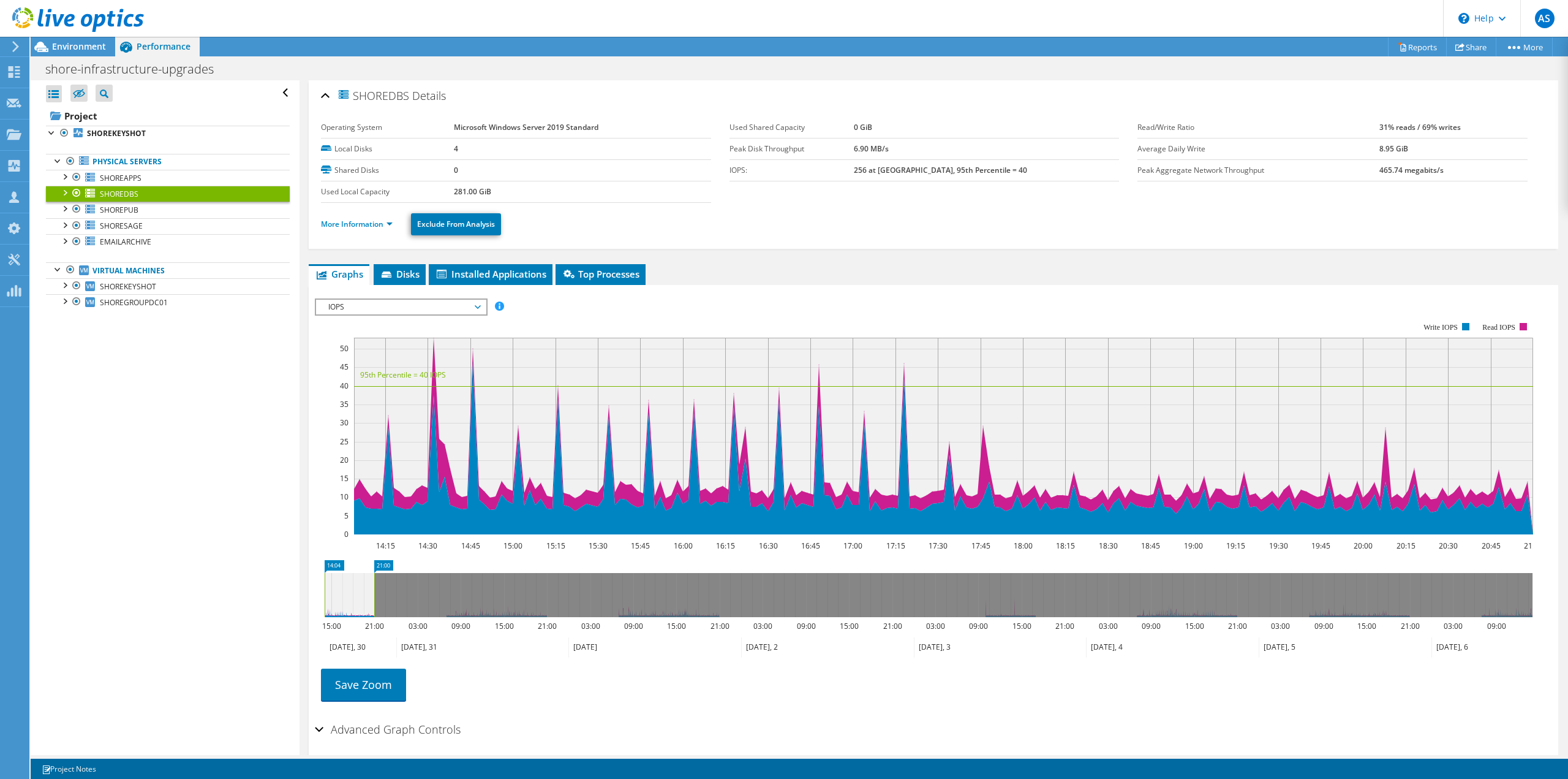
click at [453, 310] on span "IOPS" at bounding box center [401, 307] width 157 height 15
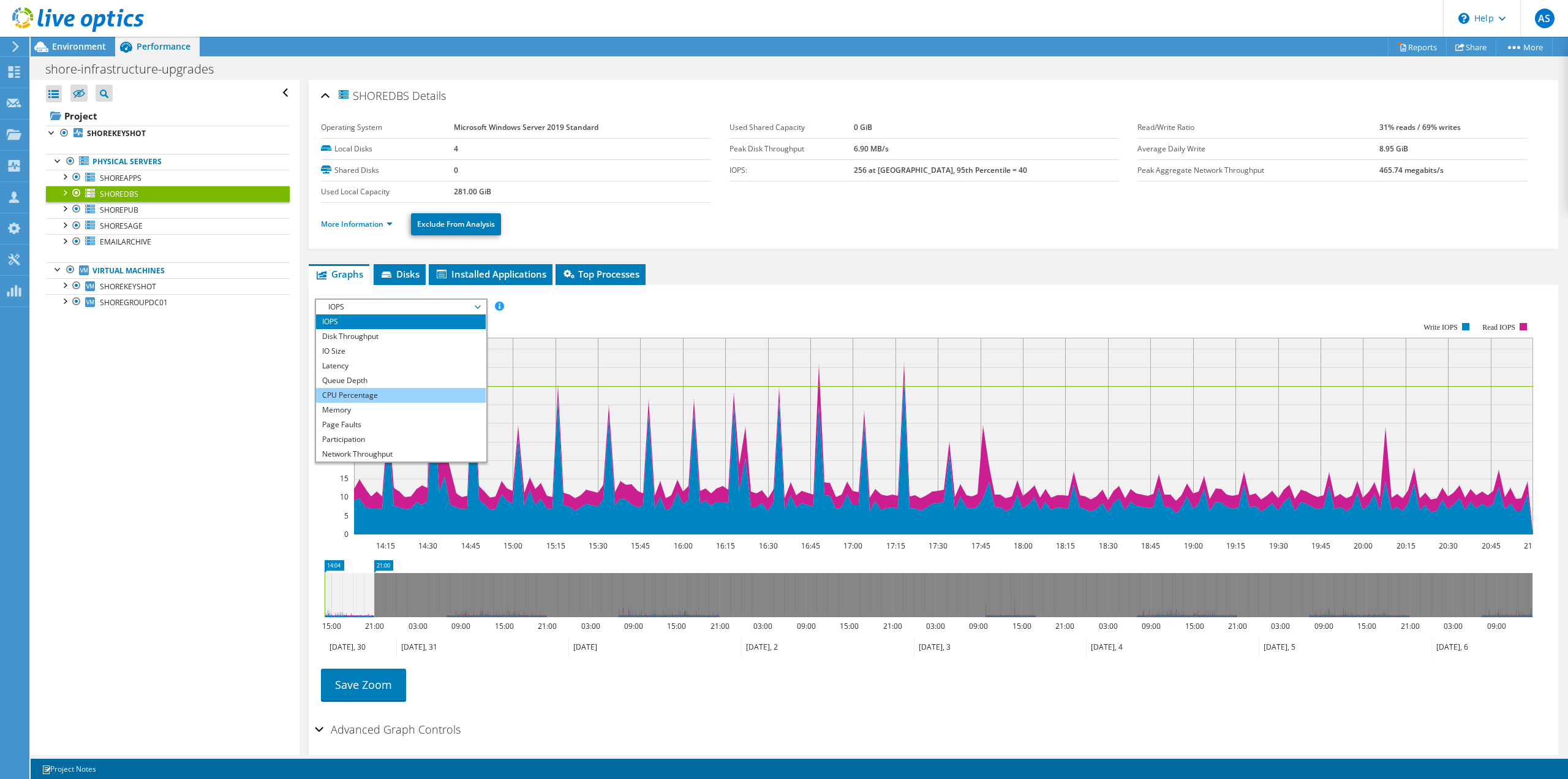
click at [391, 391] on li "CPU Percentage" at bounding box center [401, 395] width 170 height 15
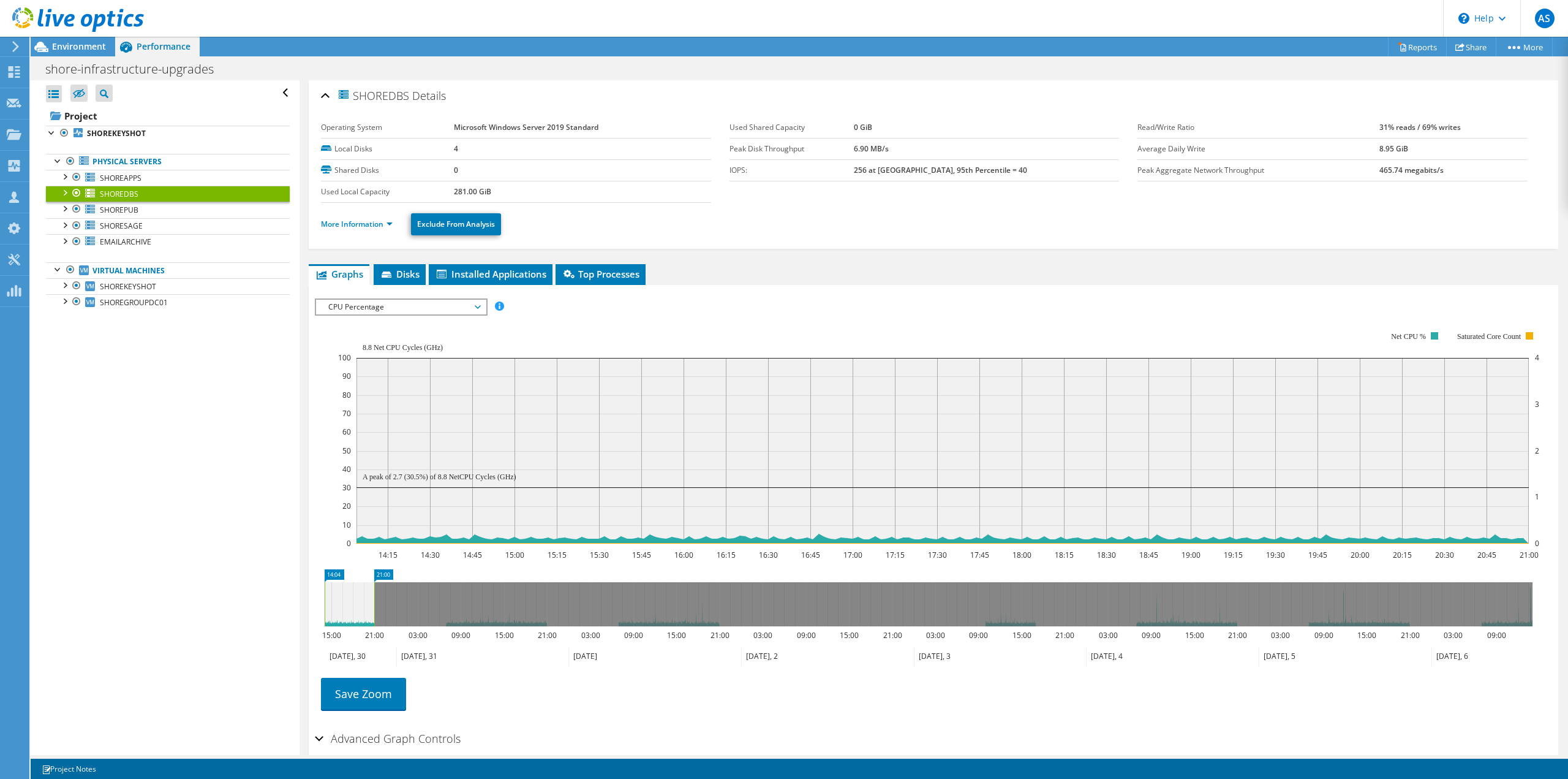
click at [417, 310] on span "CPU Percentage" at bounding box center [401, 307] width 157 height 15
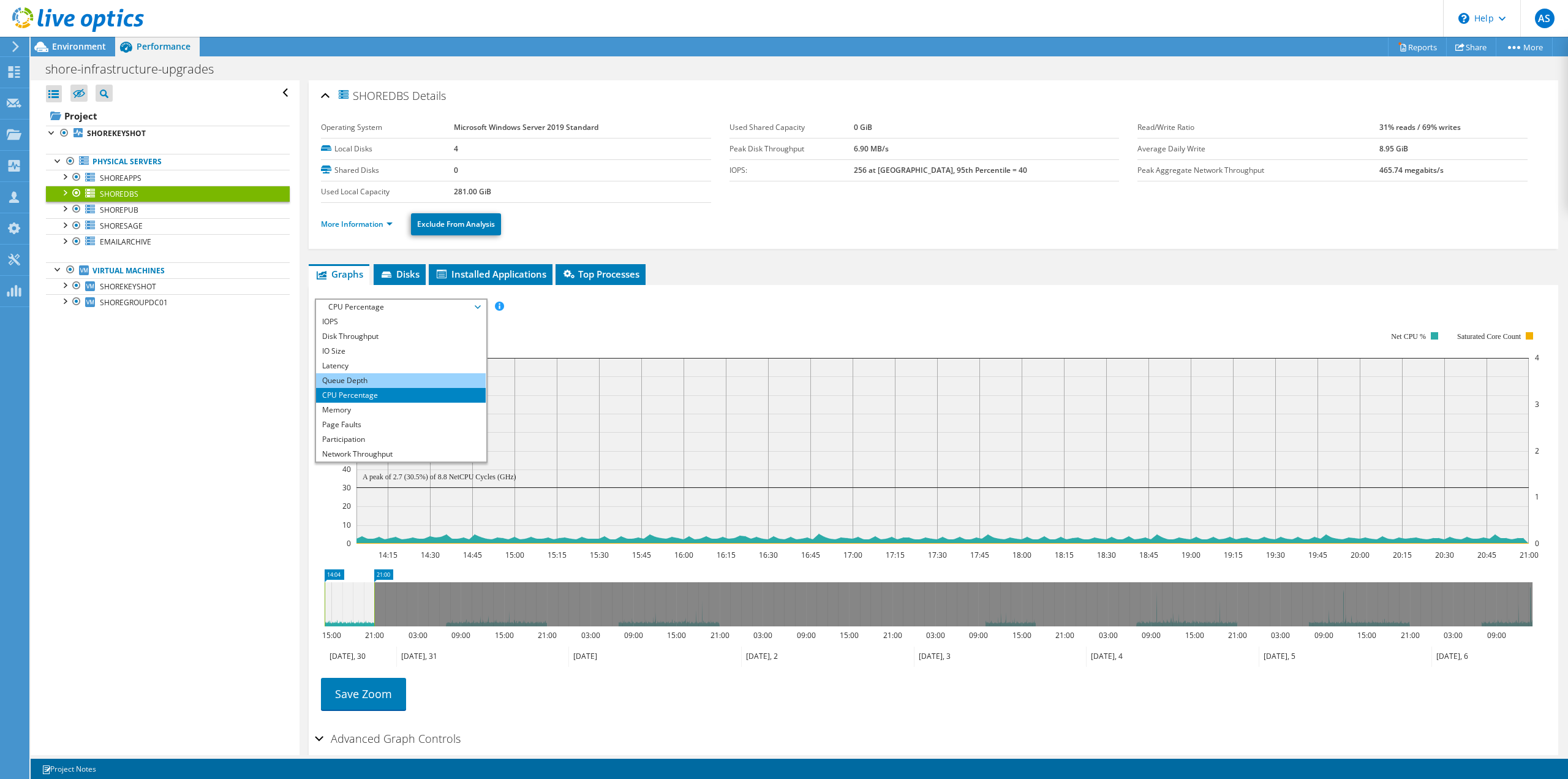
click at [390, 375] on li "Queue Depth" at bounding box center [401, 380] width 170 height 15
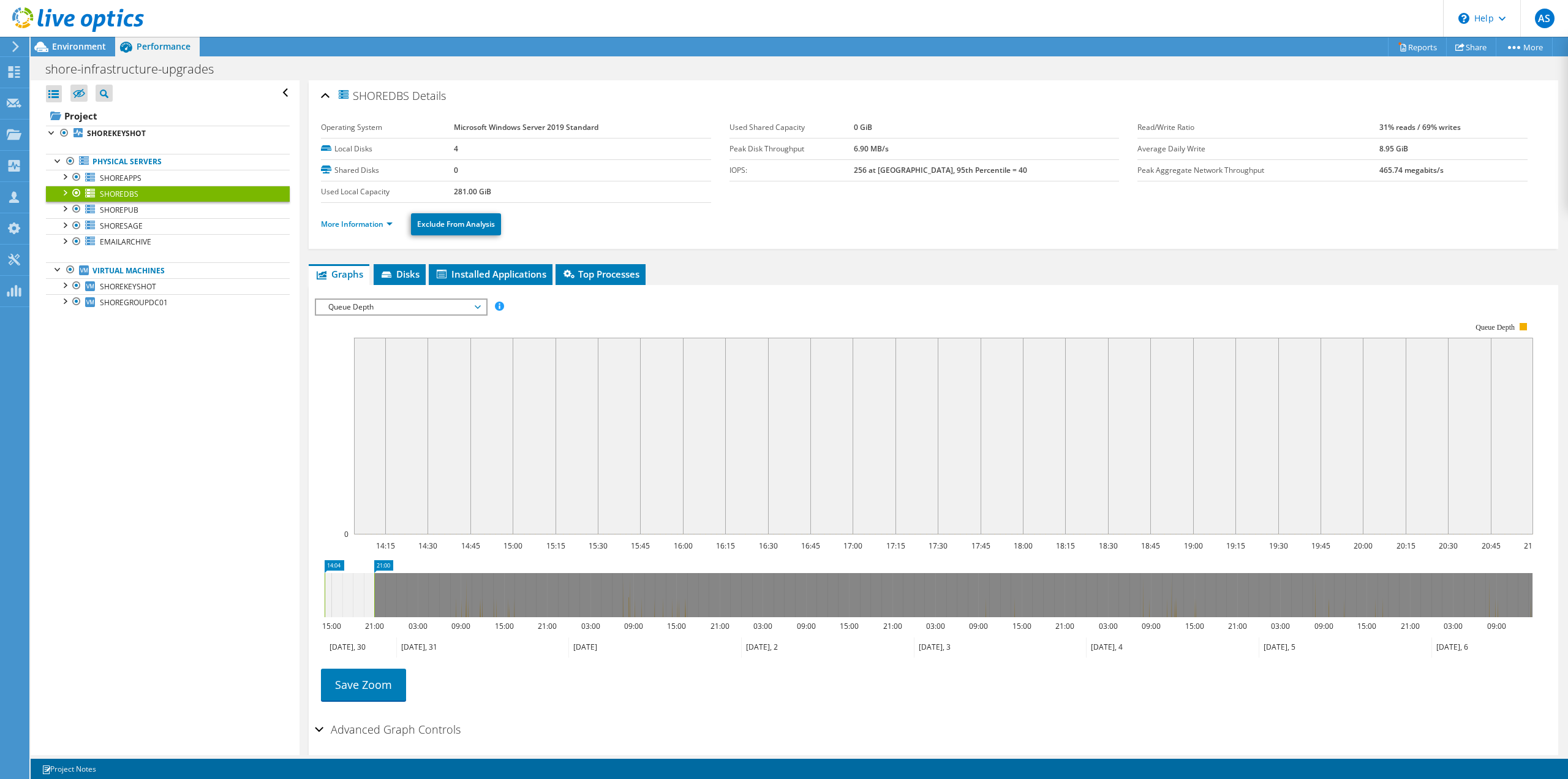
click at [414, 307] on span "Queue Depth" at bounding box center [401, 307] width 157 height 15
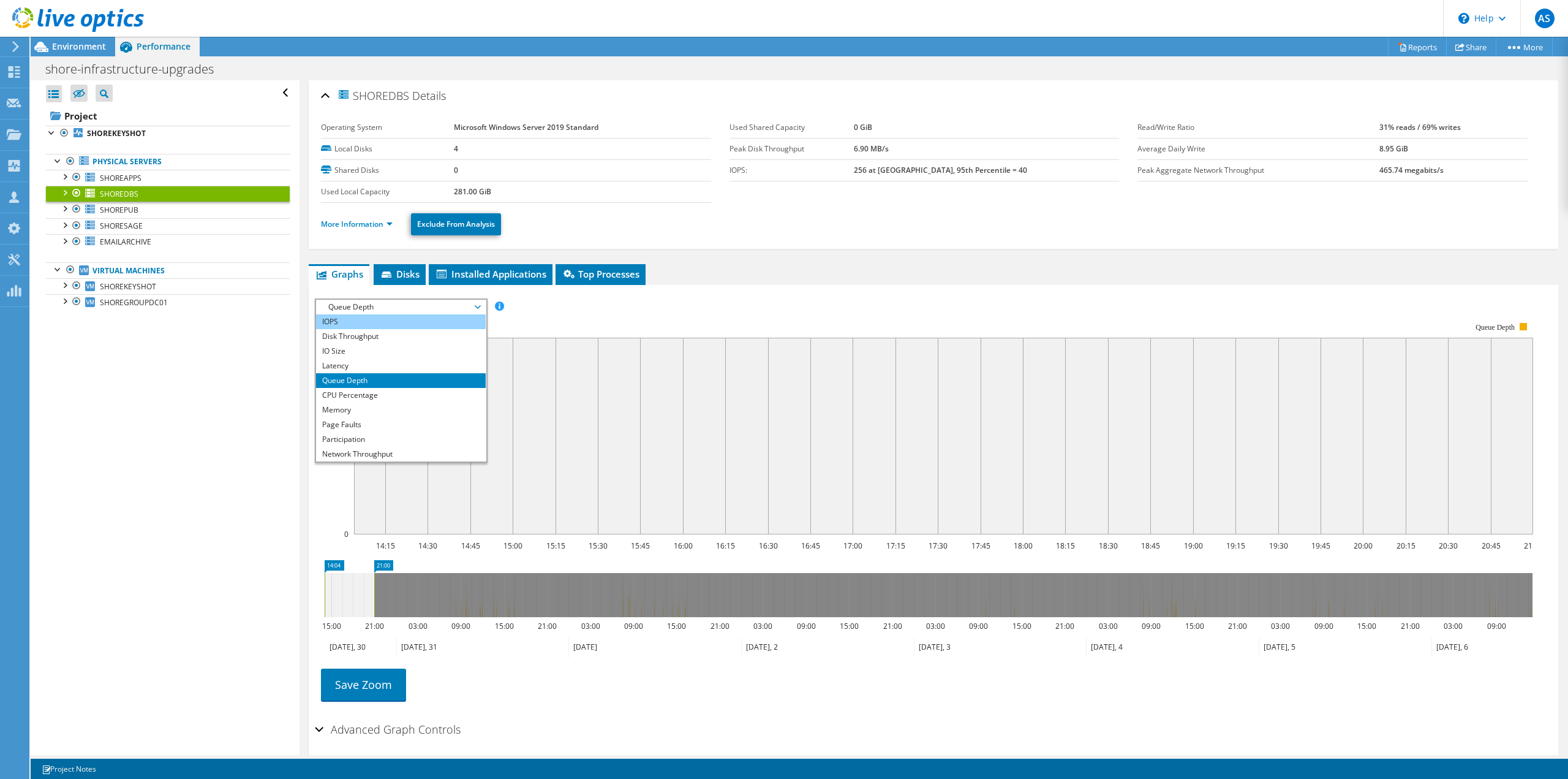
click at [364, 324] on li "IOPS" at bounding box center [401, 321] width 170 height 15
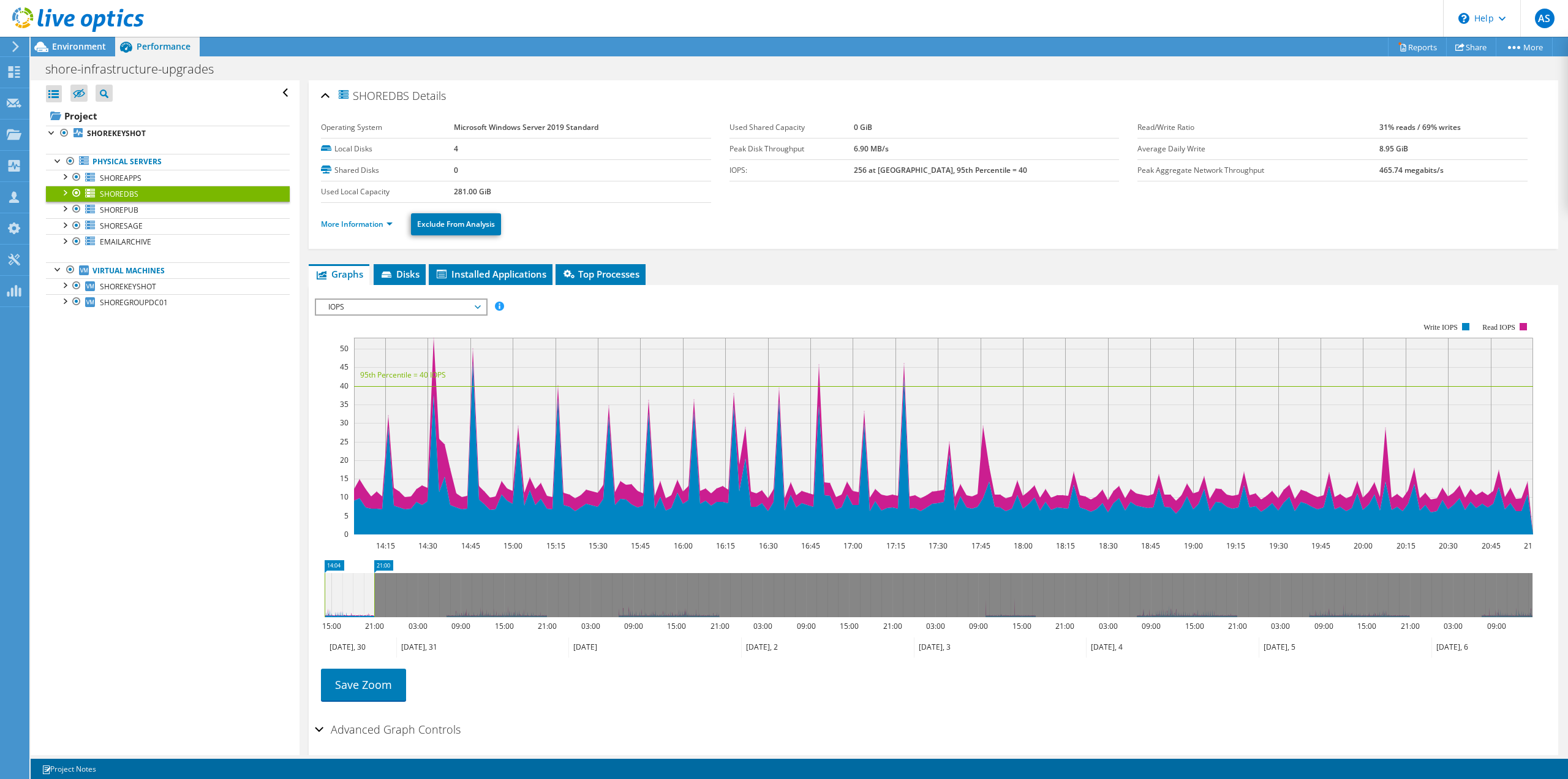
click at [363, 317] on rect at bounding box center [923, 428] width 1218 height 245
click at [363, 310] on span "IOPS" at bounding box center [401, 307] width 157 height 15
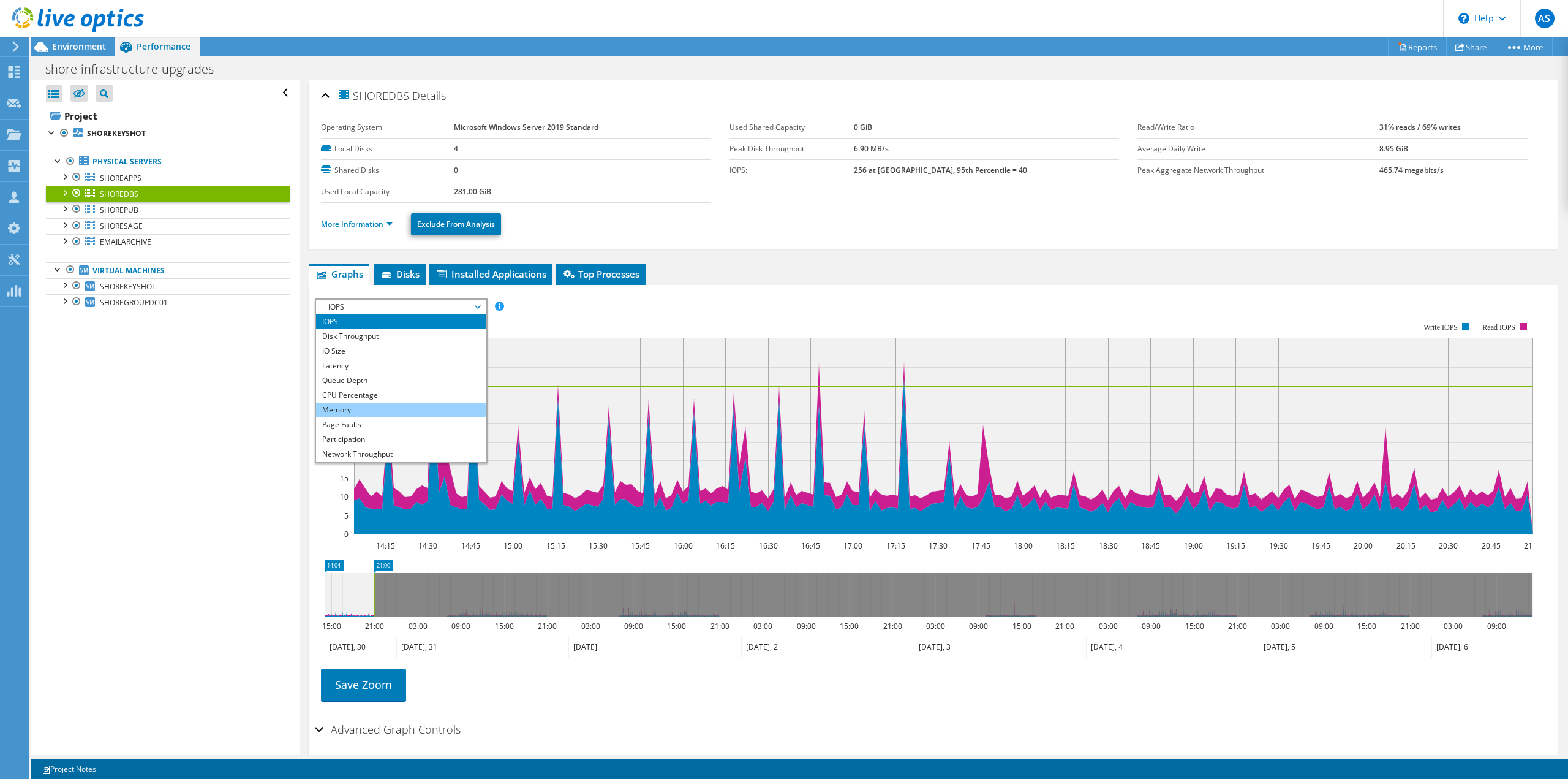
click at [363, 416] on li "Memory" at bounding box center [401, 410] width 170 height 15
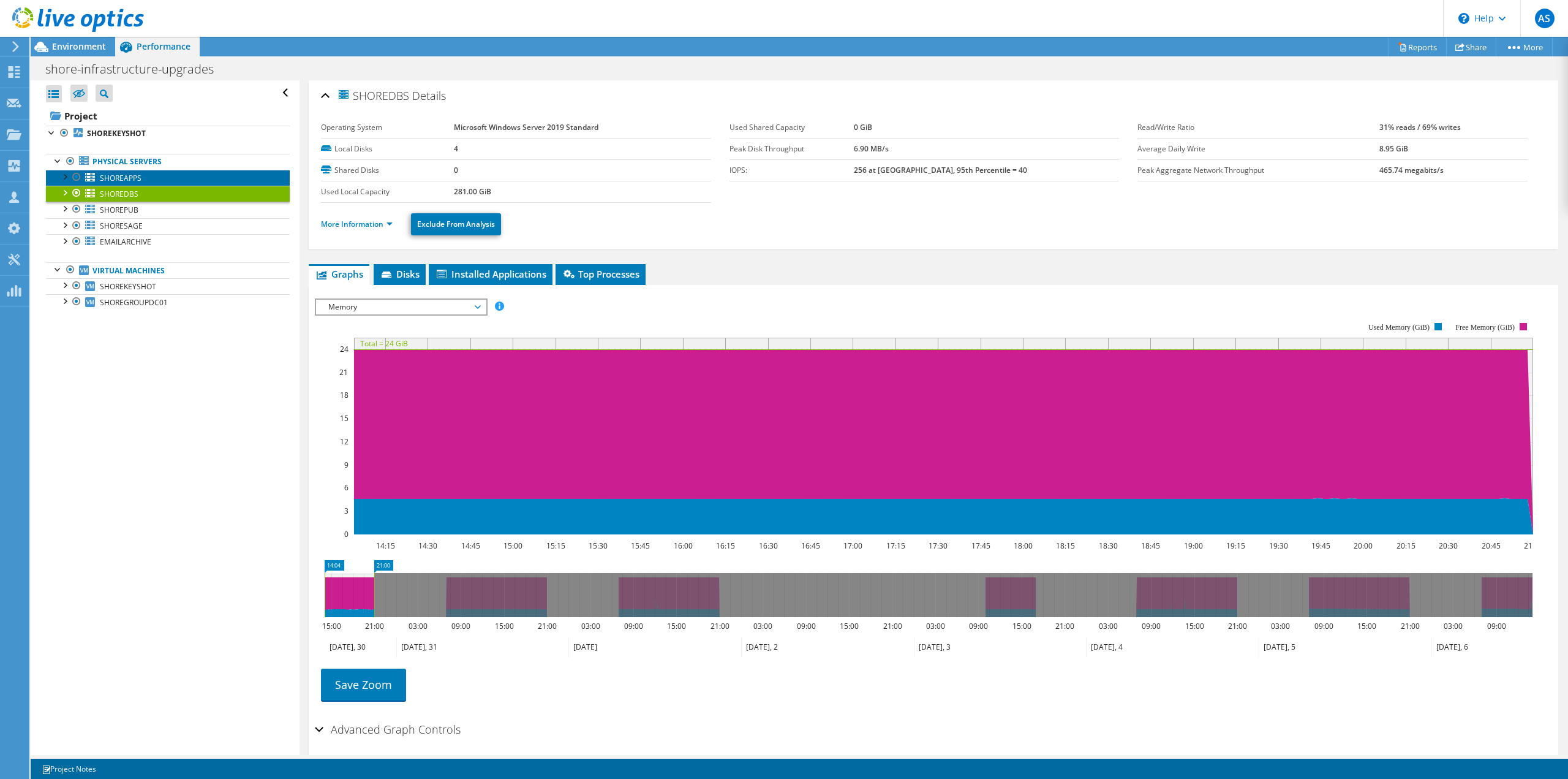
click at [138, 178] on span "SHOREAPPS" at bounding box center [120, 178] width 42 height 10
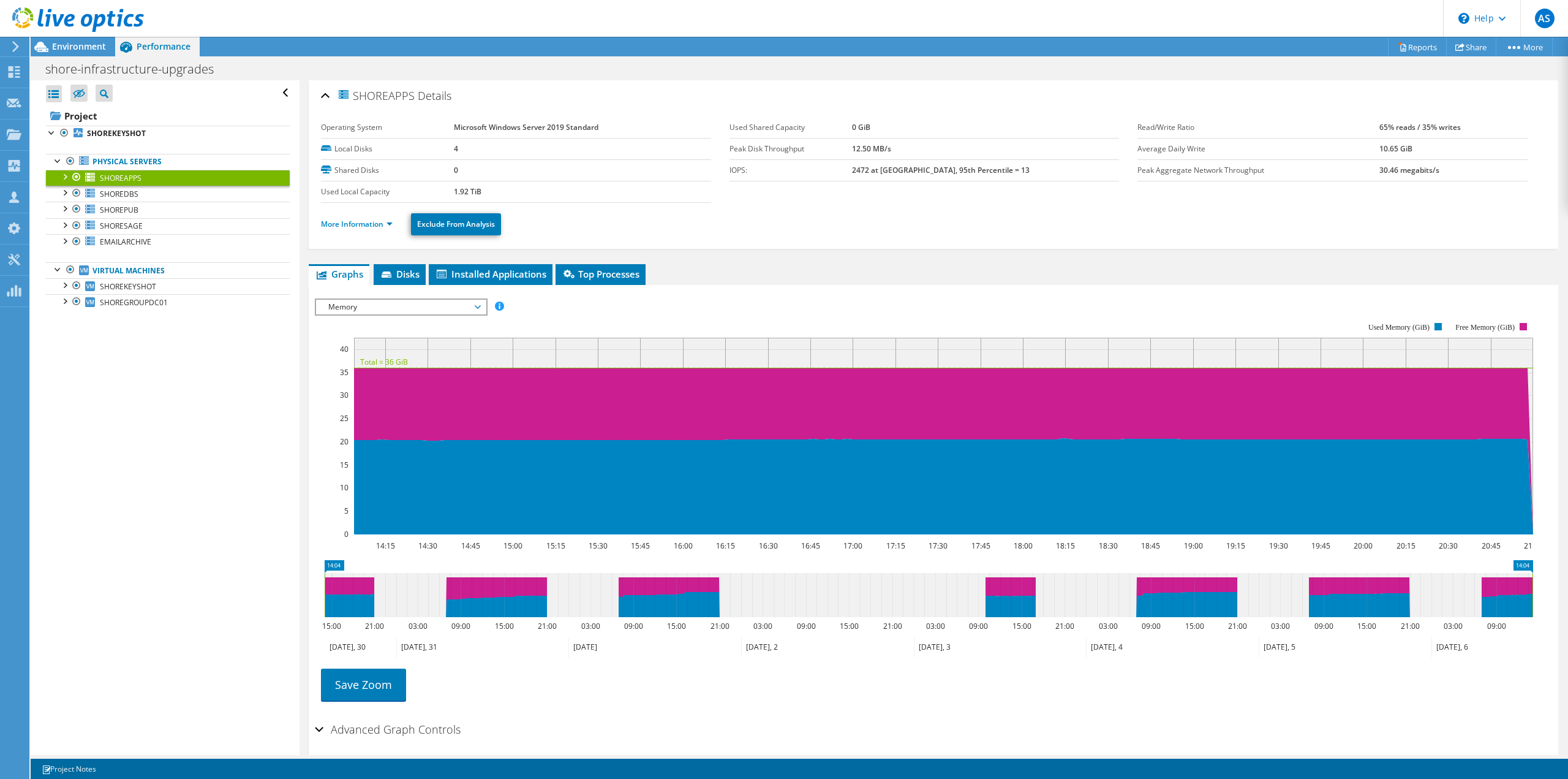
drag, startPoint x: 374, startPoint y: 591, endPoint x: 1605, endPoint y: 594, distance: 1231.0
click at [1567, 594] on html "AS Channel Partner Antony Sandell antony.sandell@bytes.co.uk Bytes Software Ser…" at bounding box center [784, 389] width 1568 height 779
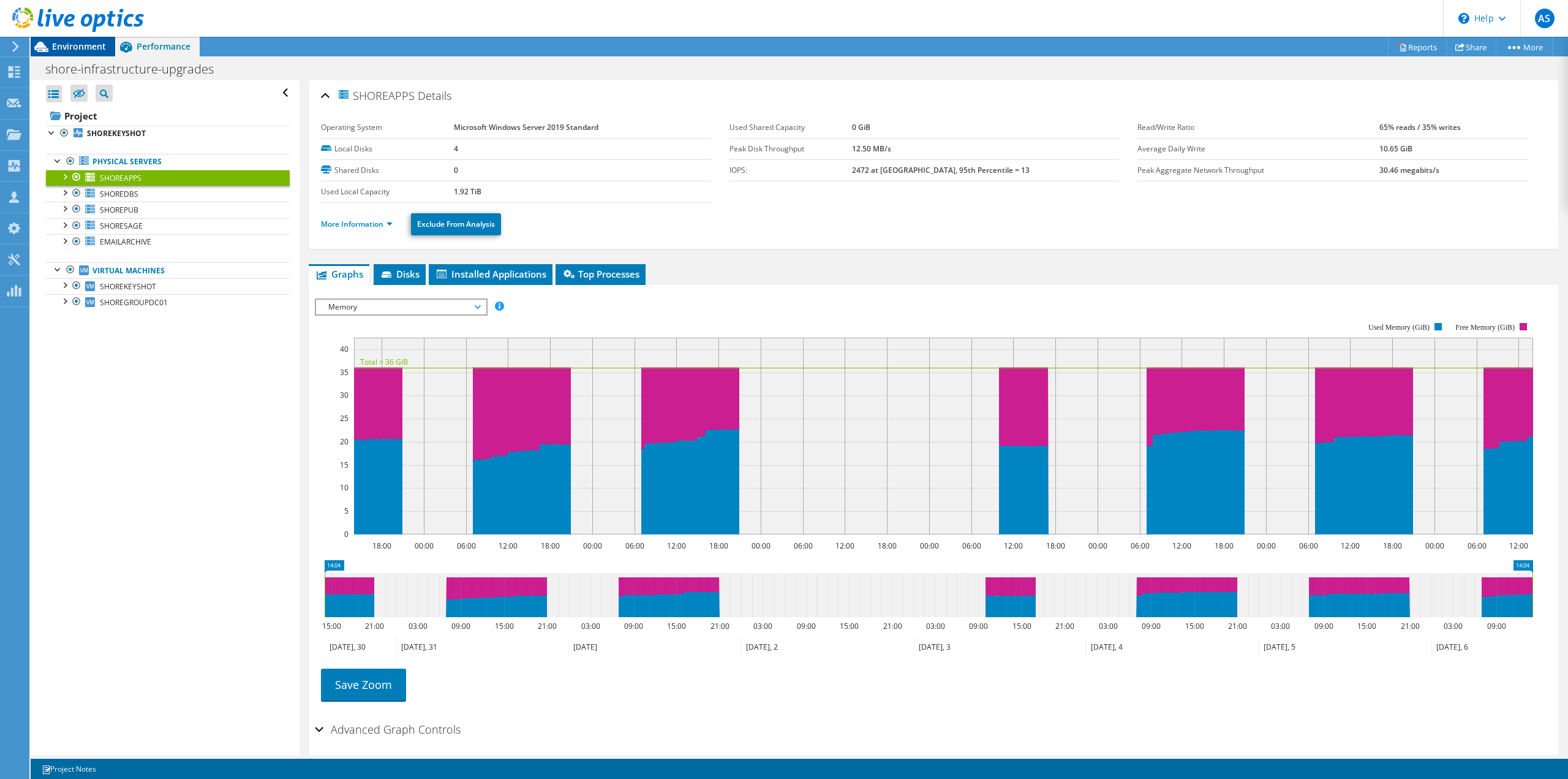
click at [85, 44] on span "Environment" at bounding box center [79, 47] width 54 height 12
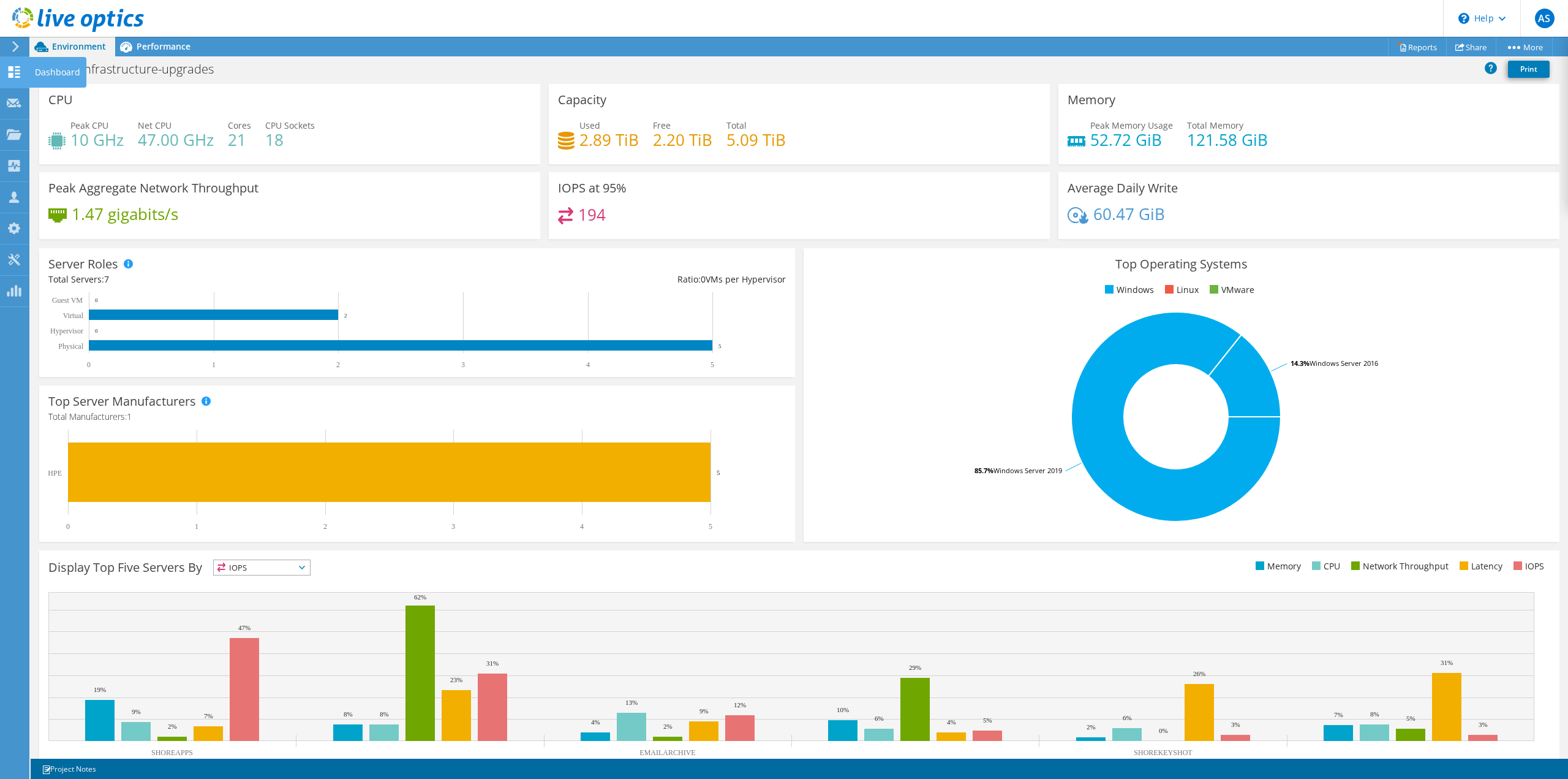
click at [15, 74] on icon at bounding box center [14, 72] width 15 height 12
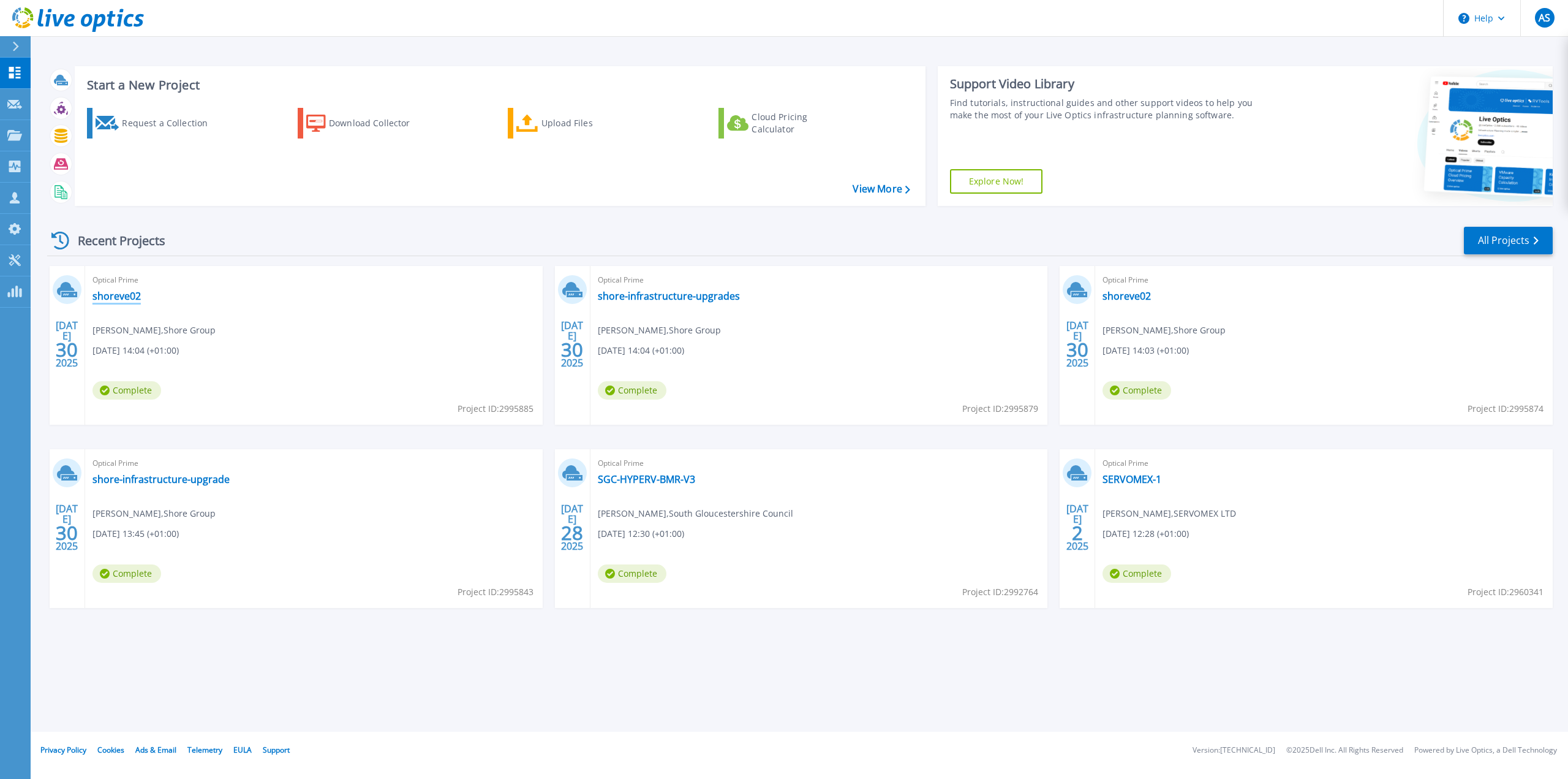
click at [129, 302] on link "shoreve02" at bounding box center [117, 296] width 48 height 12
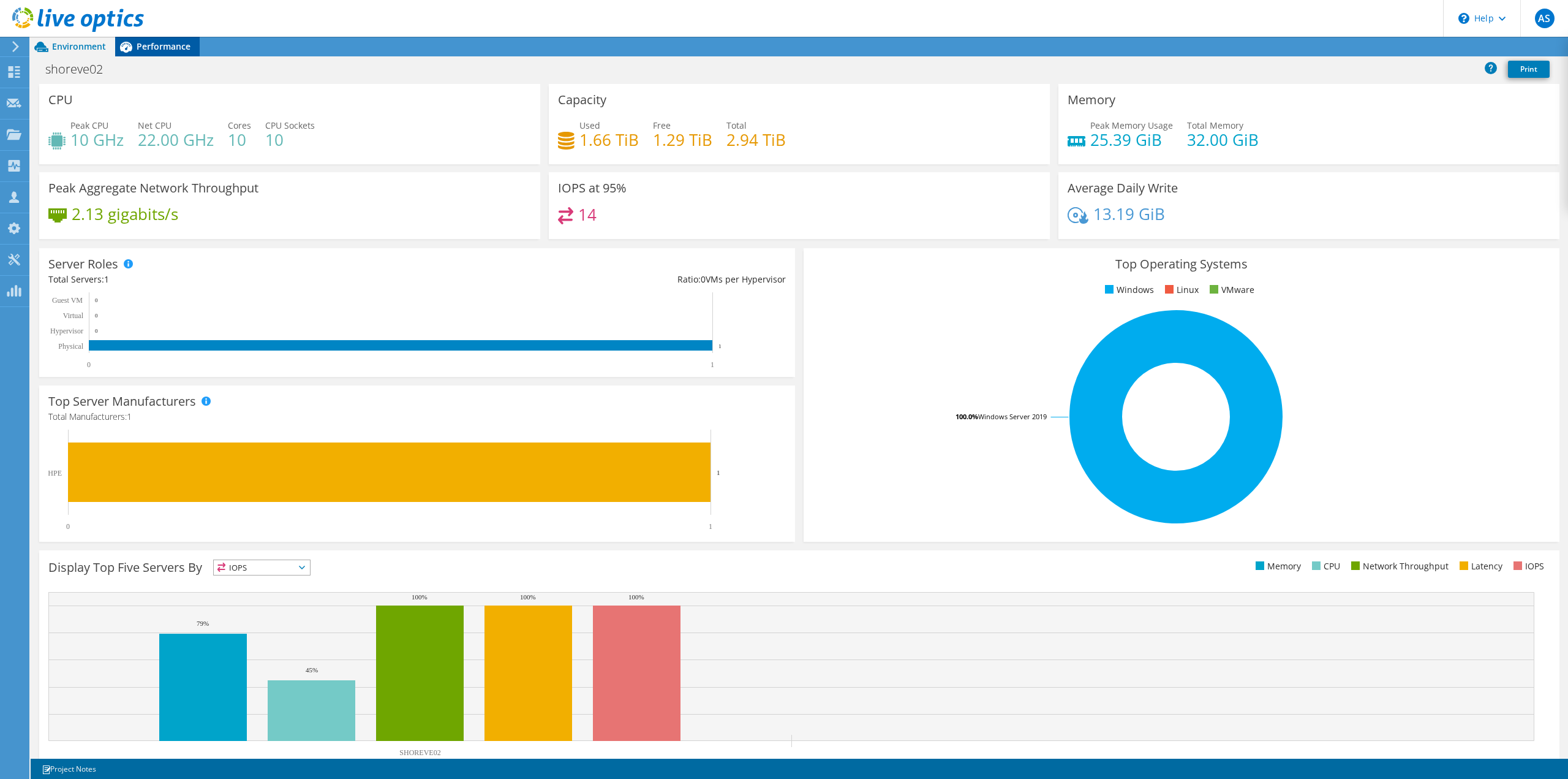
click at [179, 46] on span "Performance" at bounding box center [164, 47] width 54 height 12
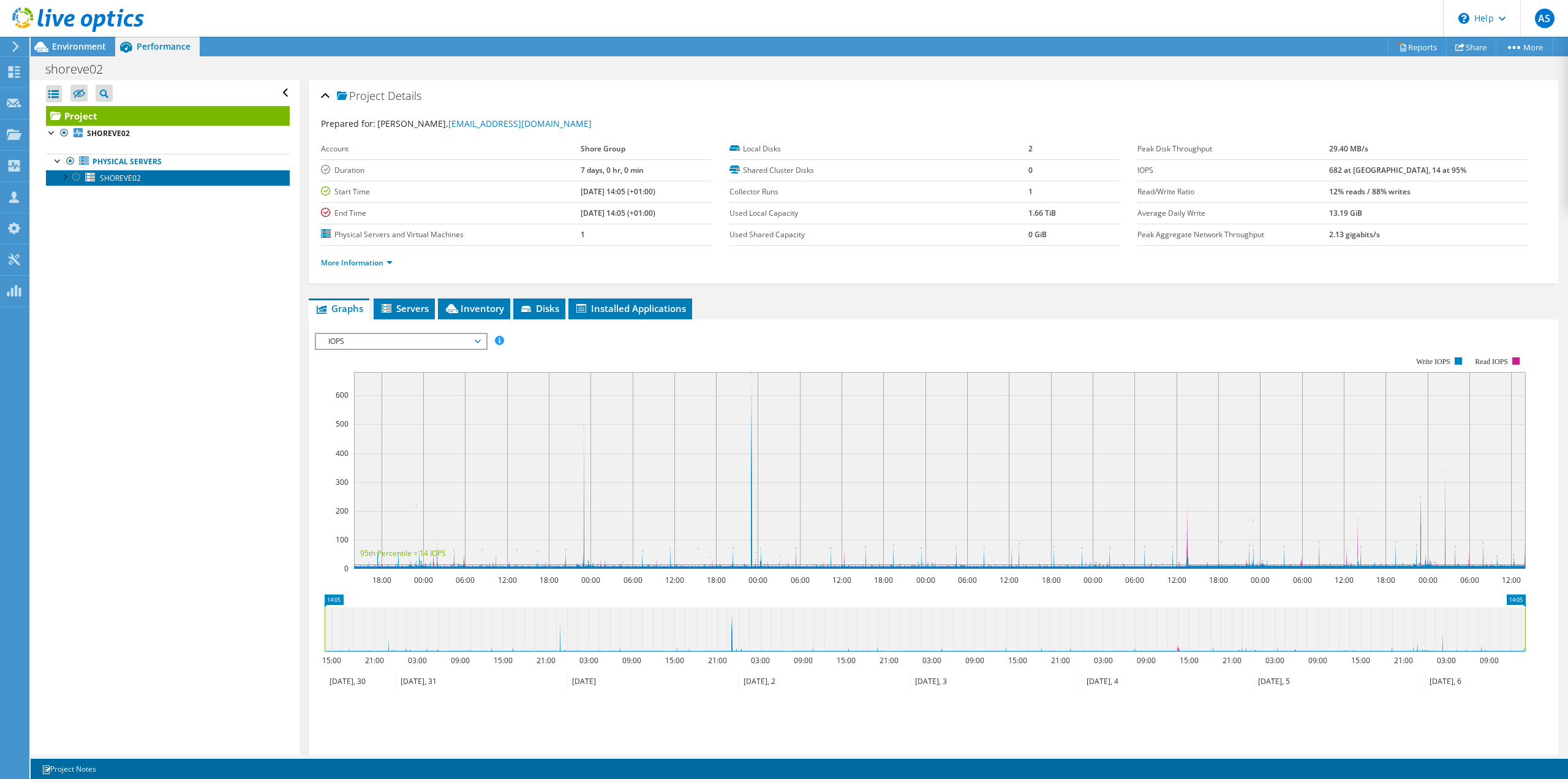
click at [136, 179] on span "SHOREVE02" at bounding box center [120, 178] width 41 height 10
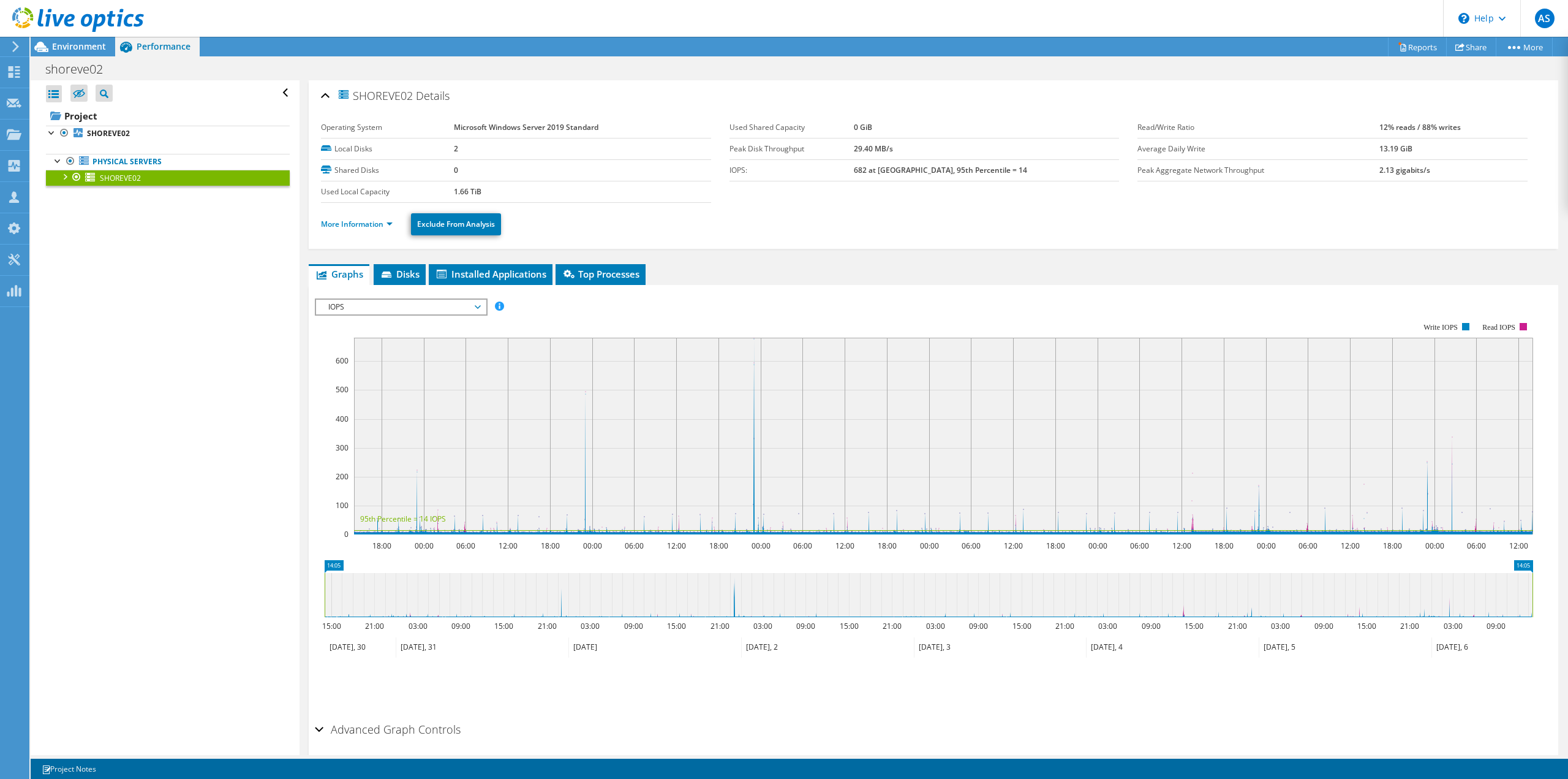
click at [372, 314] on span "IOPS" at bounding box center [401, 307] width 157 height 15
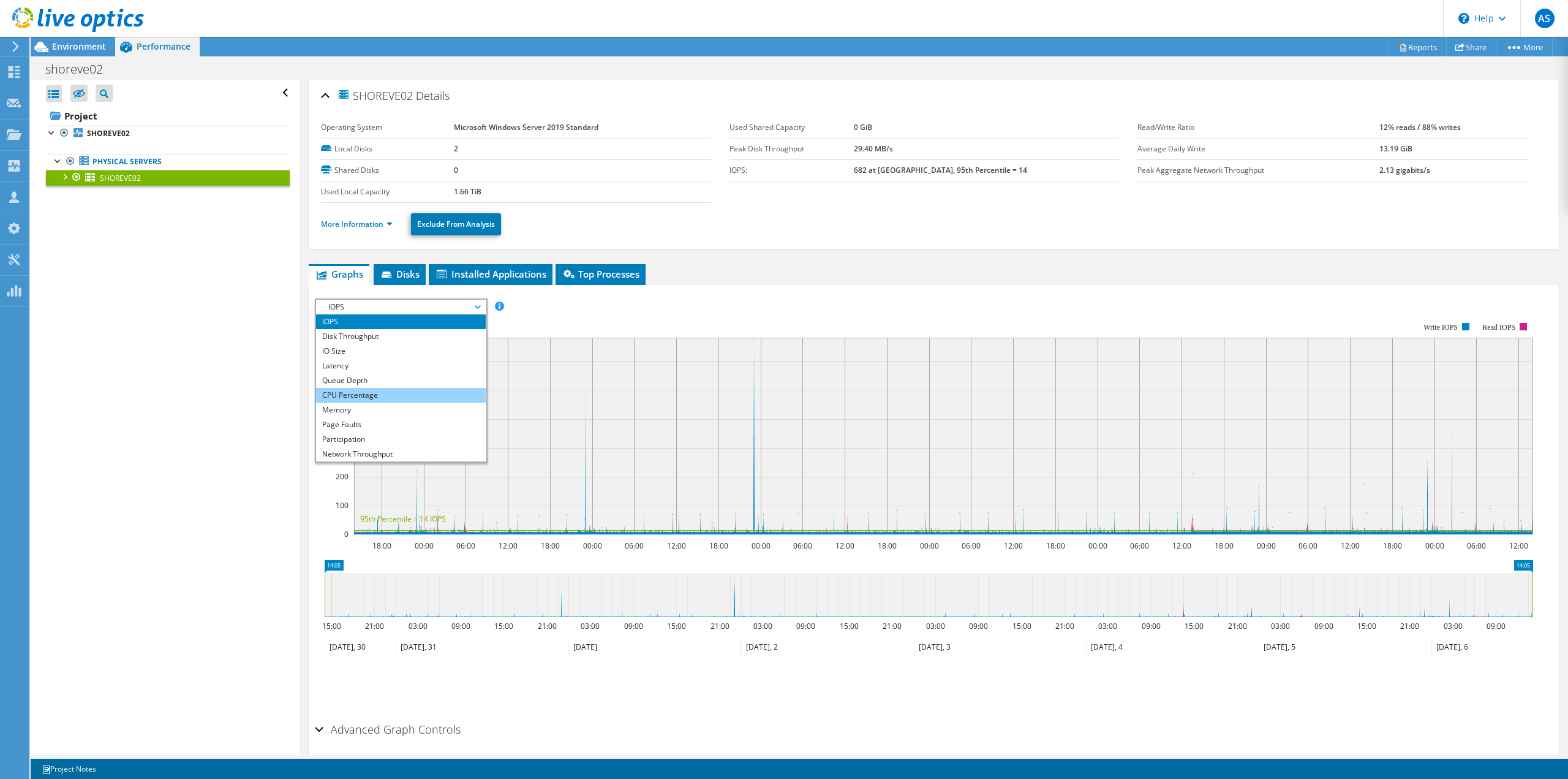
click at [354, 398] on li "CPU Percentage" at bounding box center [401, 395] width 170 height 15
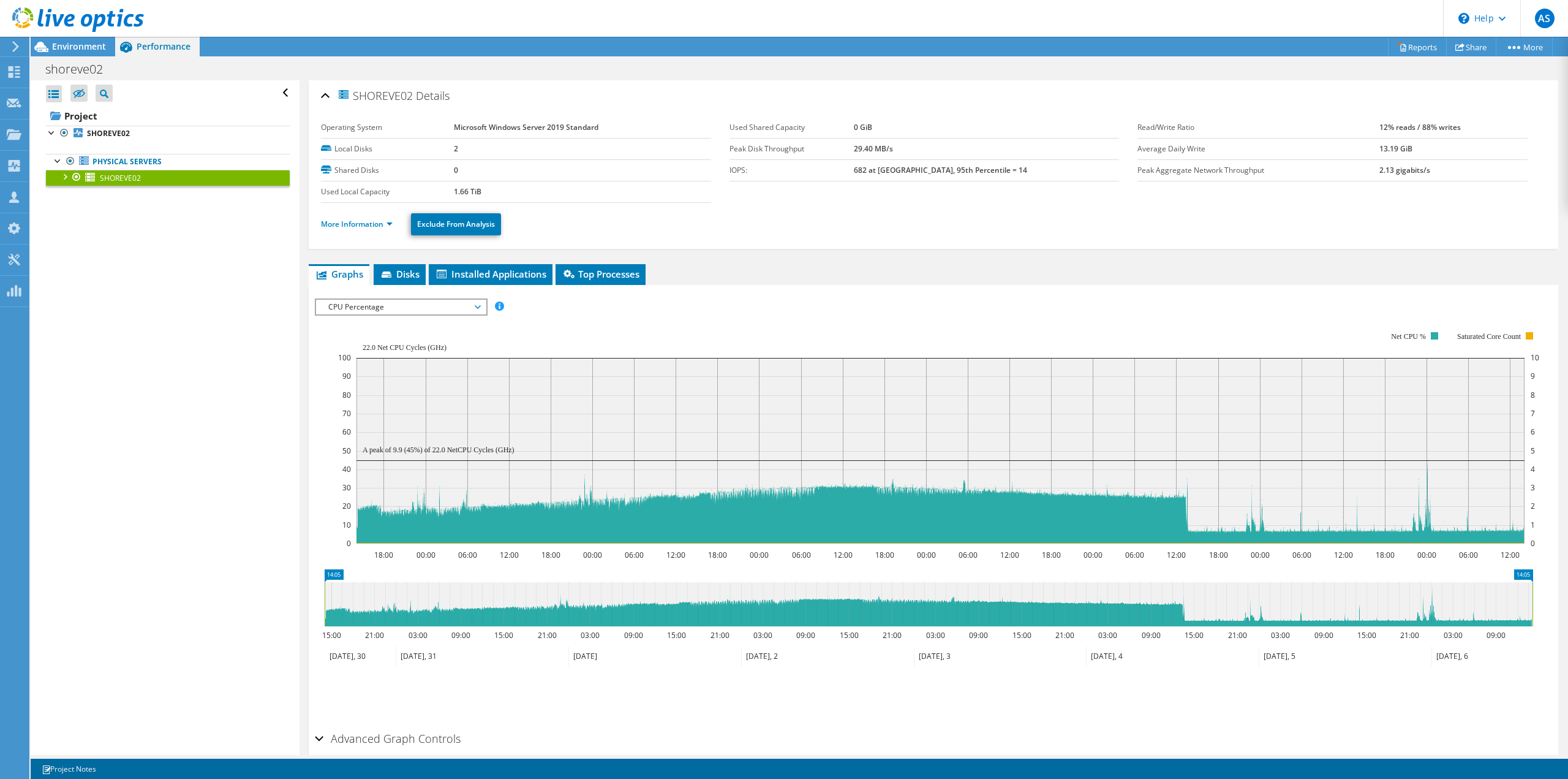
click at [402, 308] on span "CPU Percentage" at bounding box center [401, 307] width 157 height 15
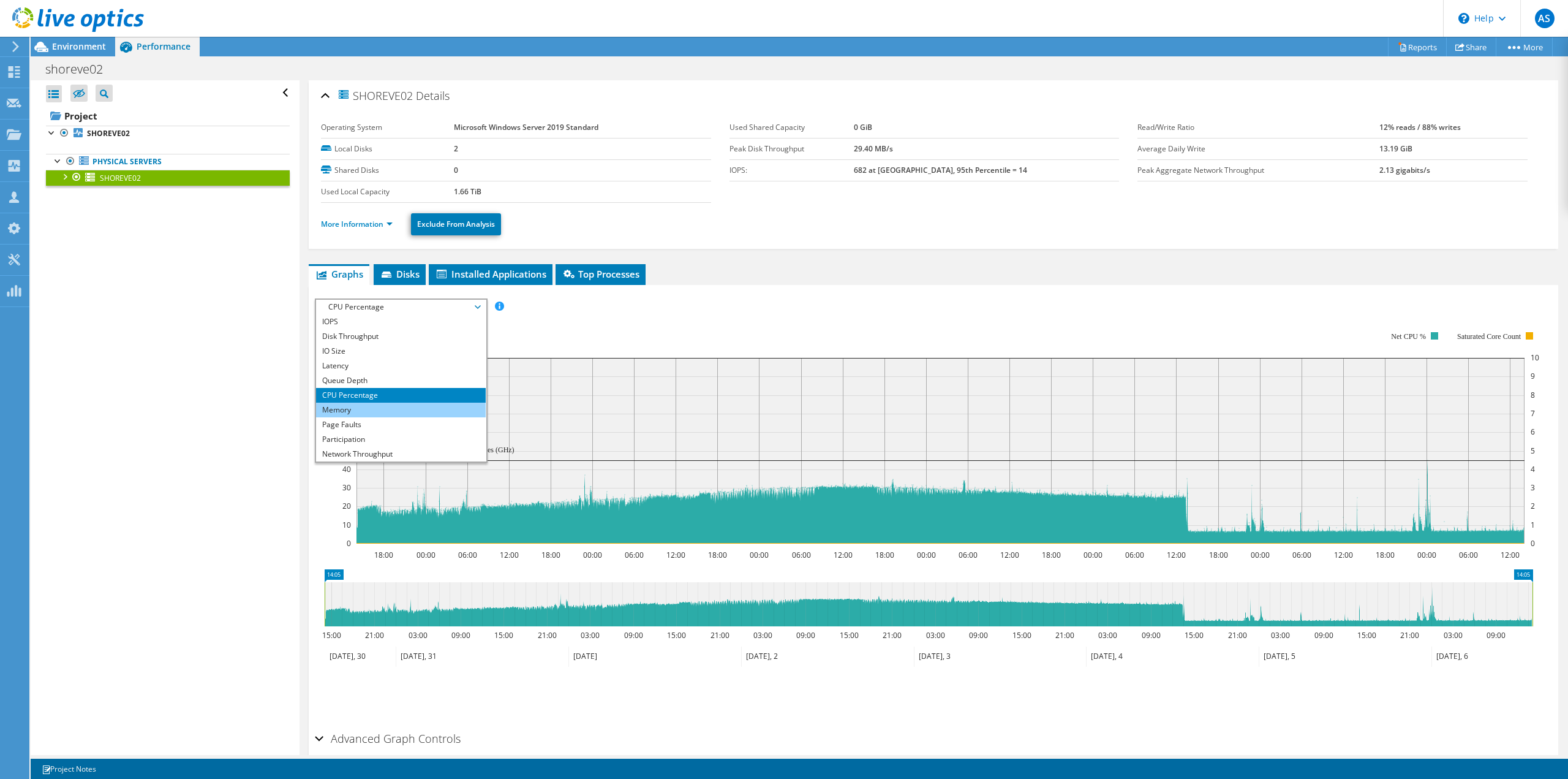
click at [355, 407] on li "Memory" at bounding box center [401, 410] width 170 height 15
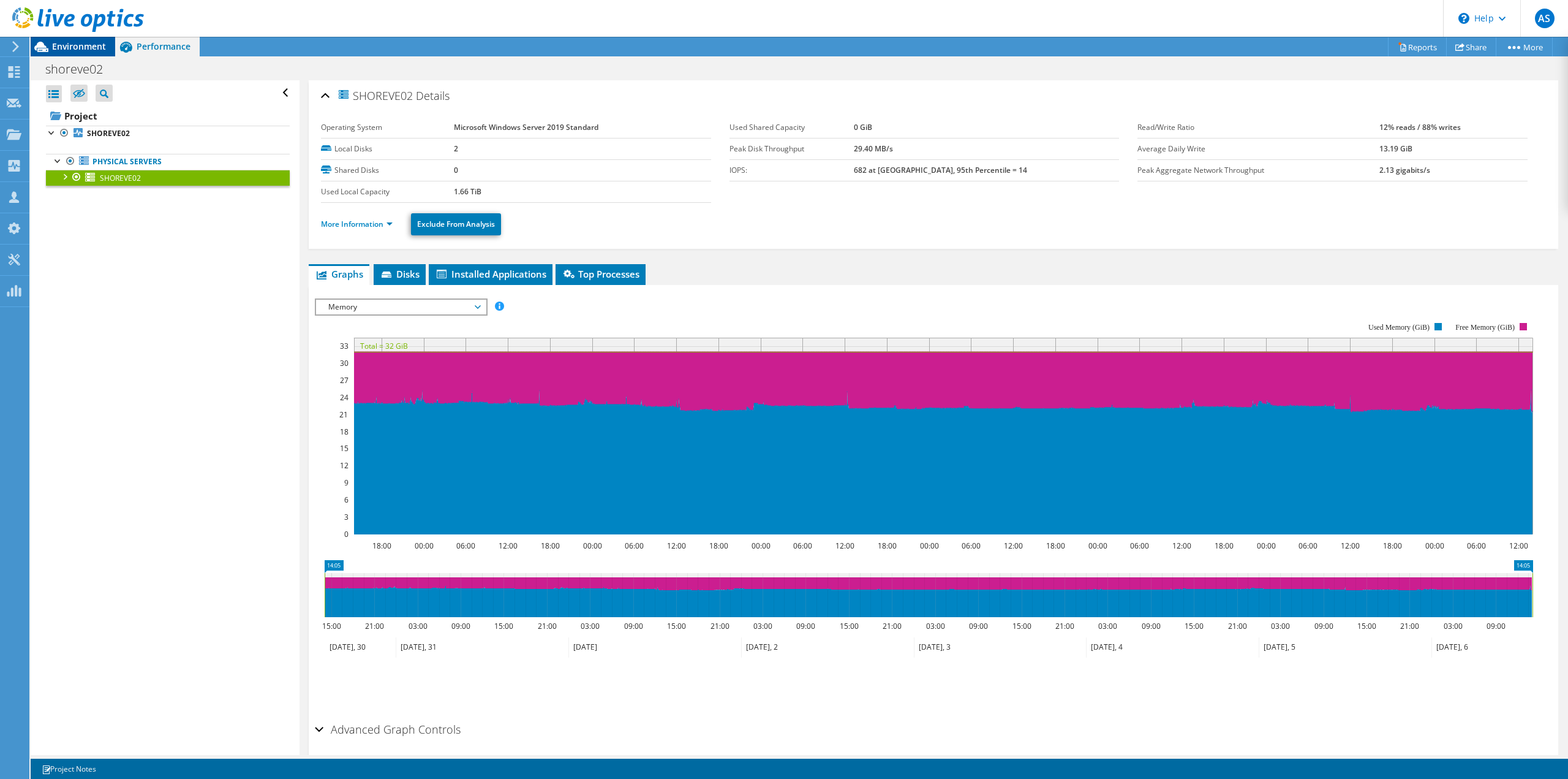
click at [90, 50] on span "Environment" at bounding box center [79, 47] width 54 height 12
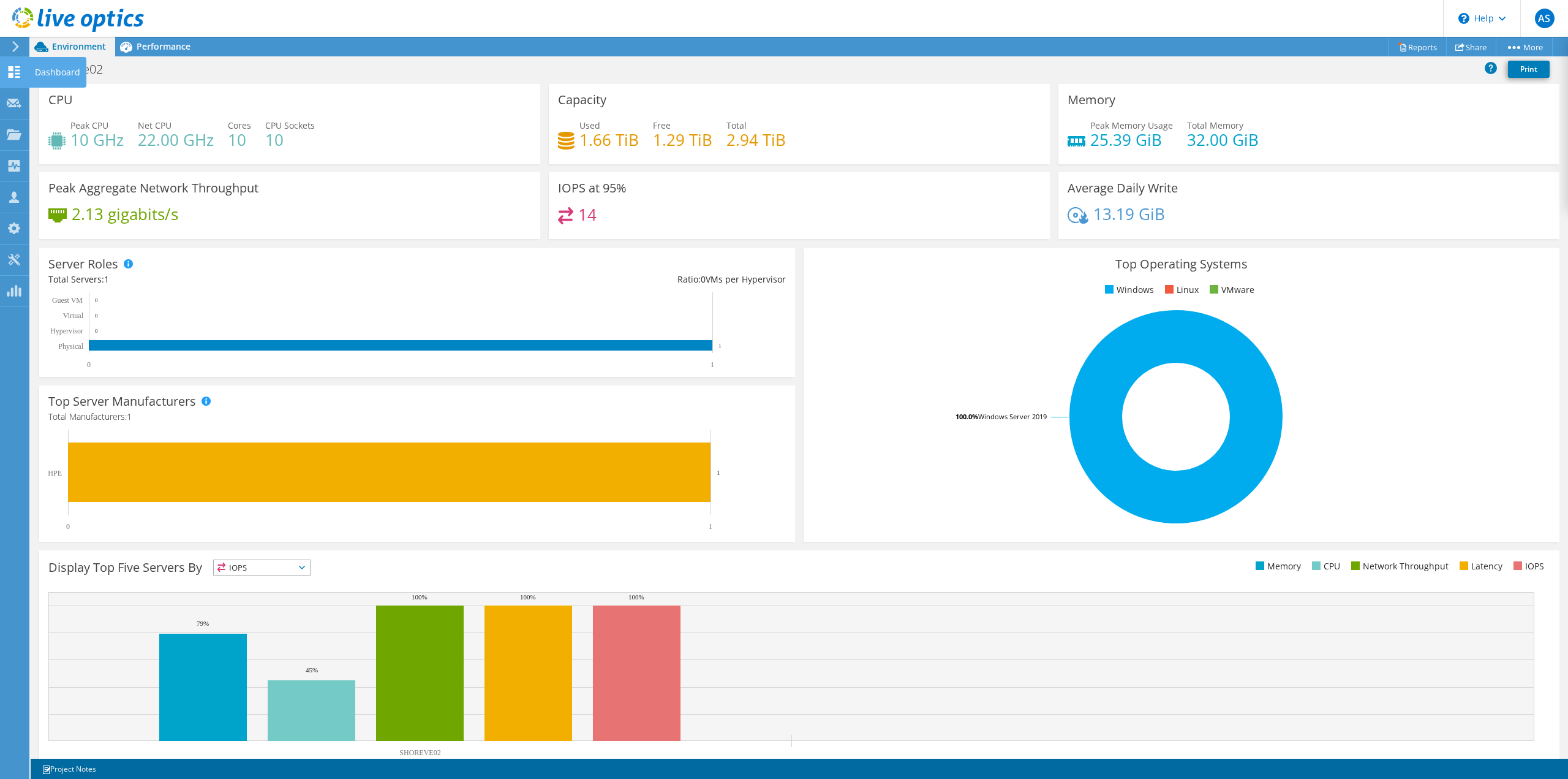
click at [14, 78] on div at bounding box center [14, 74] width 15 height 14
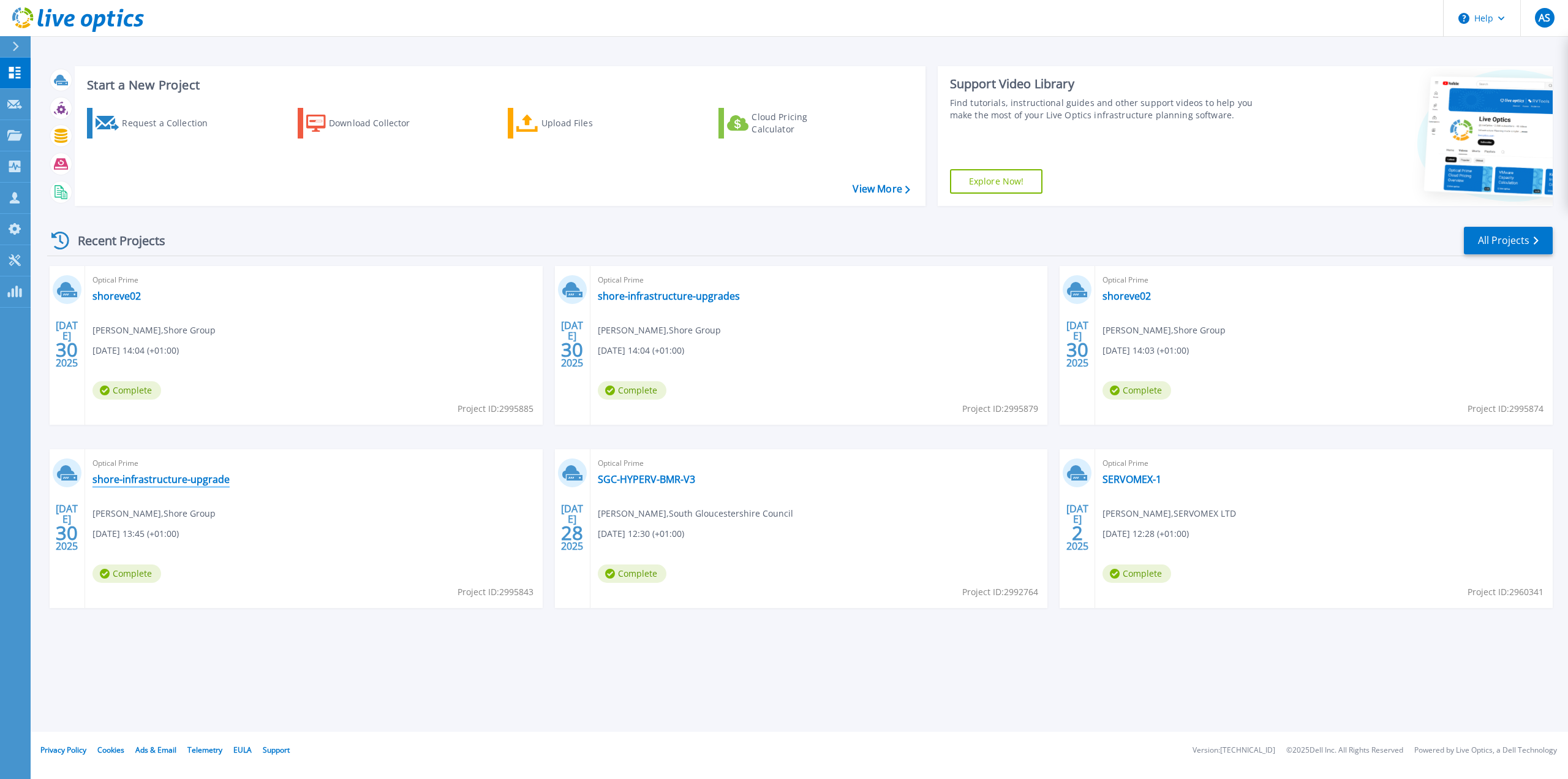
click at [185, 480] on link "shore-infrastructure-upgrade" at bounding box center [161, 479] width 137 height 12
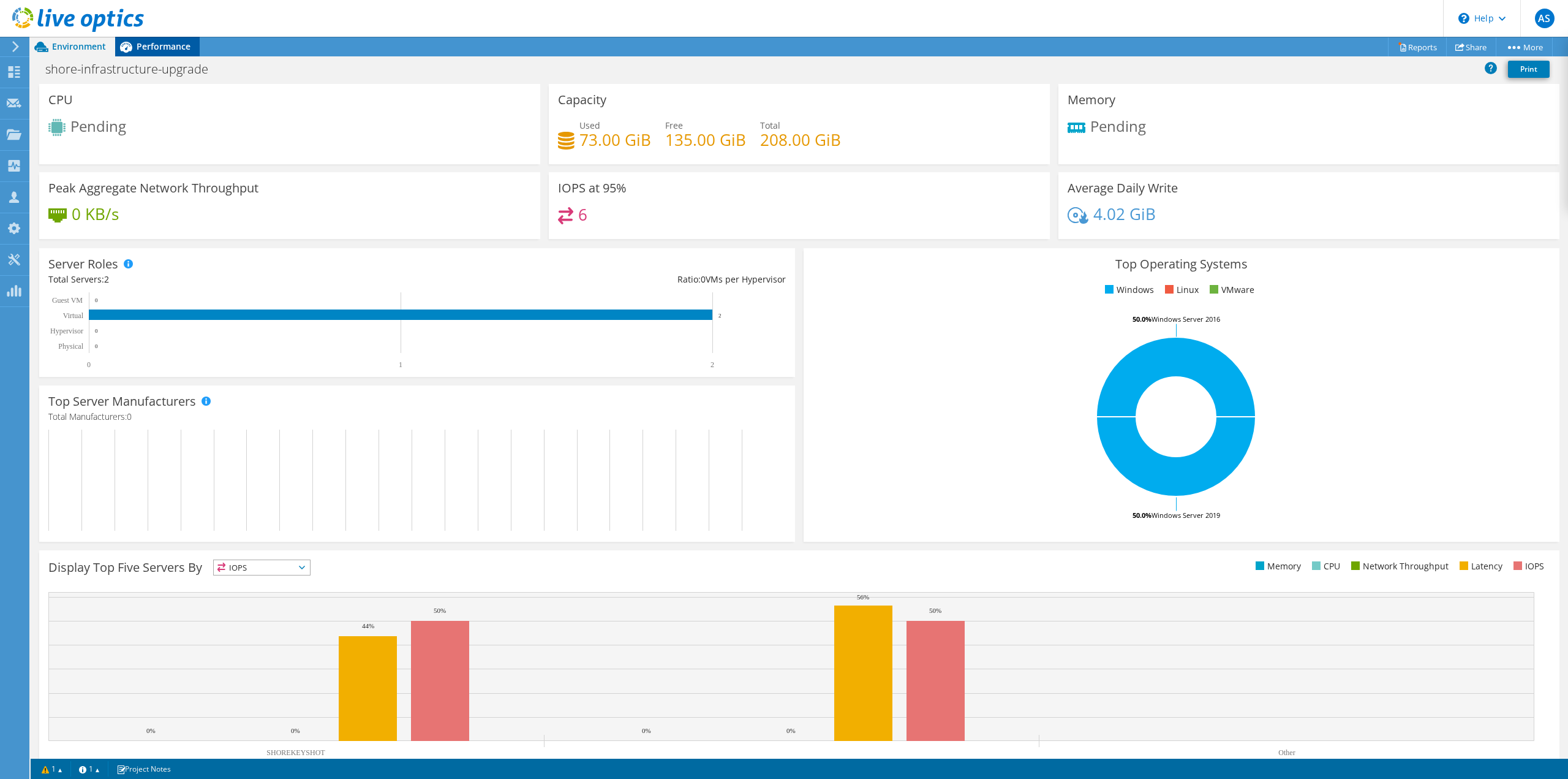
click at [167, 51] on span "Performance" at bounding box center [164, 47] width 54 height 12
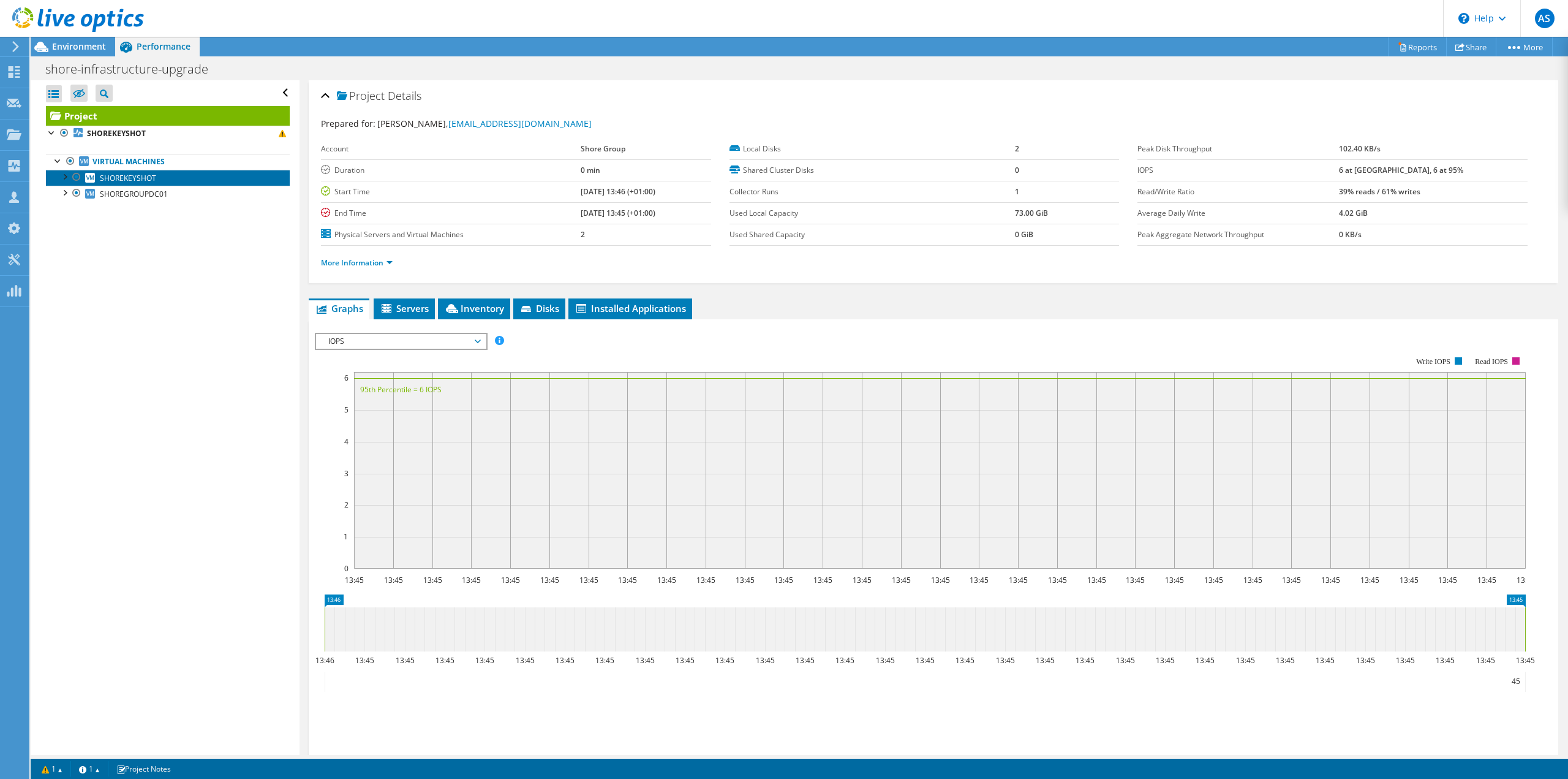
click at [183, 177] on link "SHOREKEYSHOT" at bounding box center [168, 178] width 244 height 16
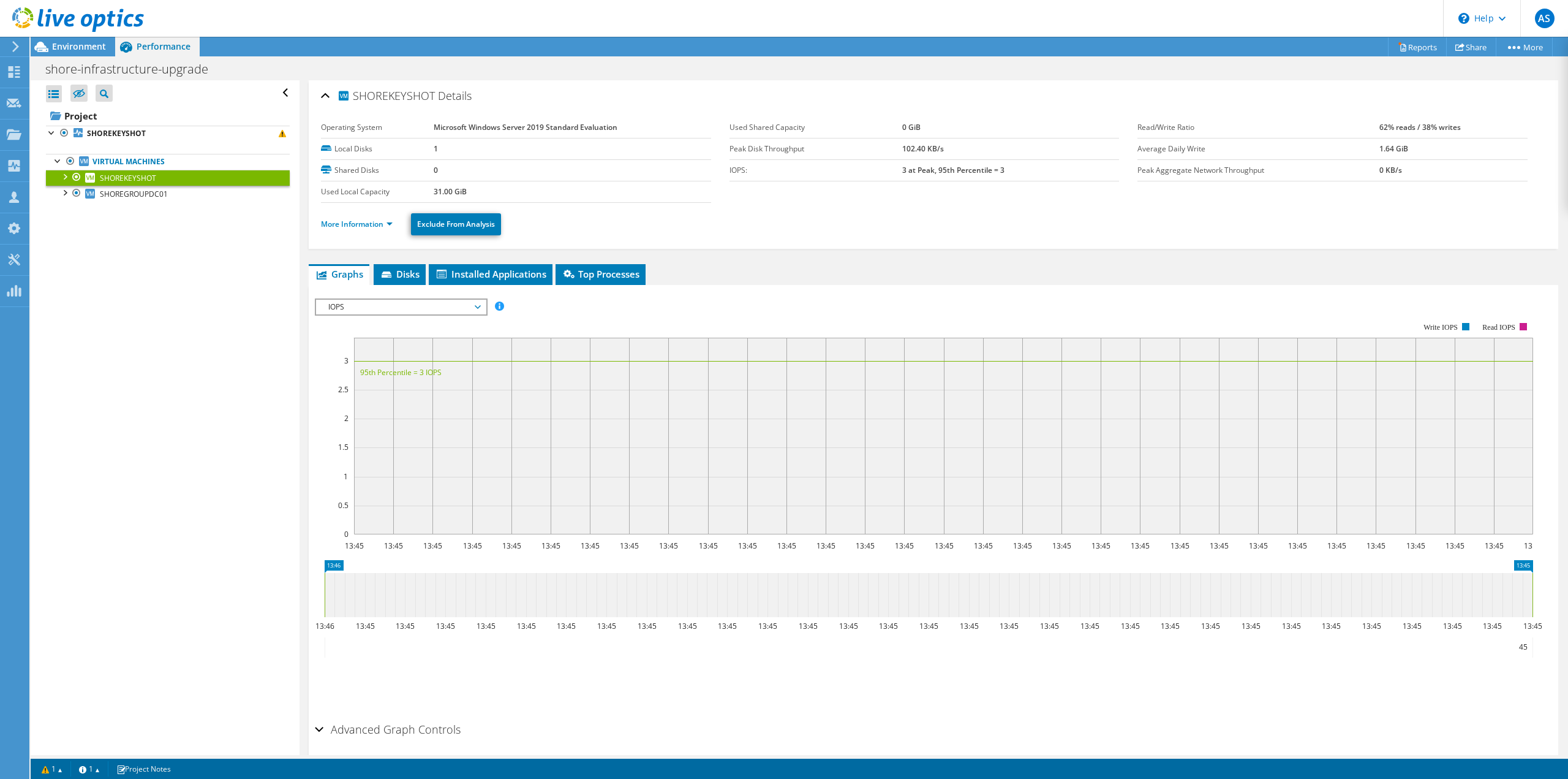
click at [418, 310] on span "IOPS" at bounding box center [401, 307] width 157 height 15
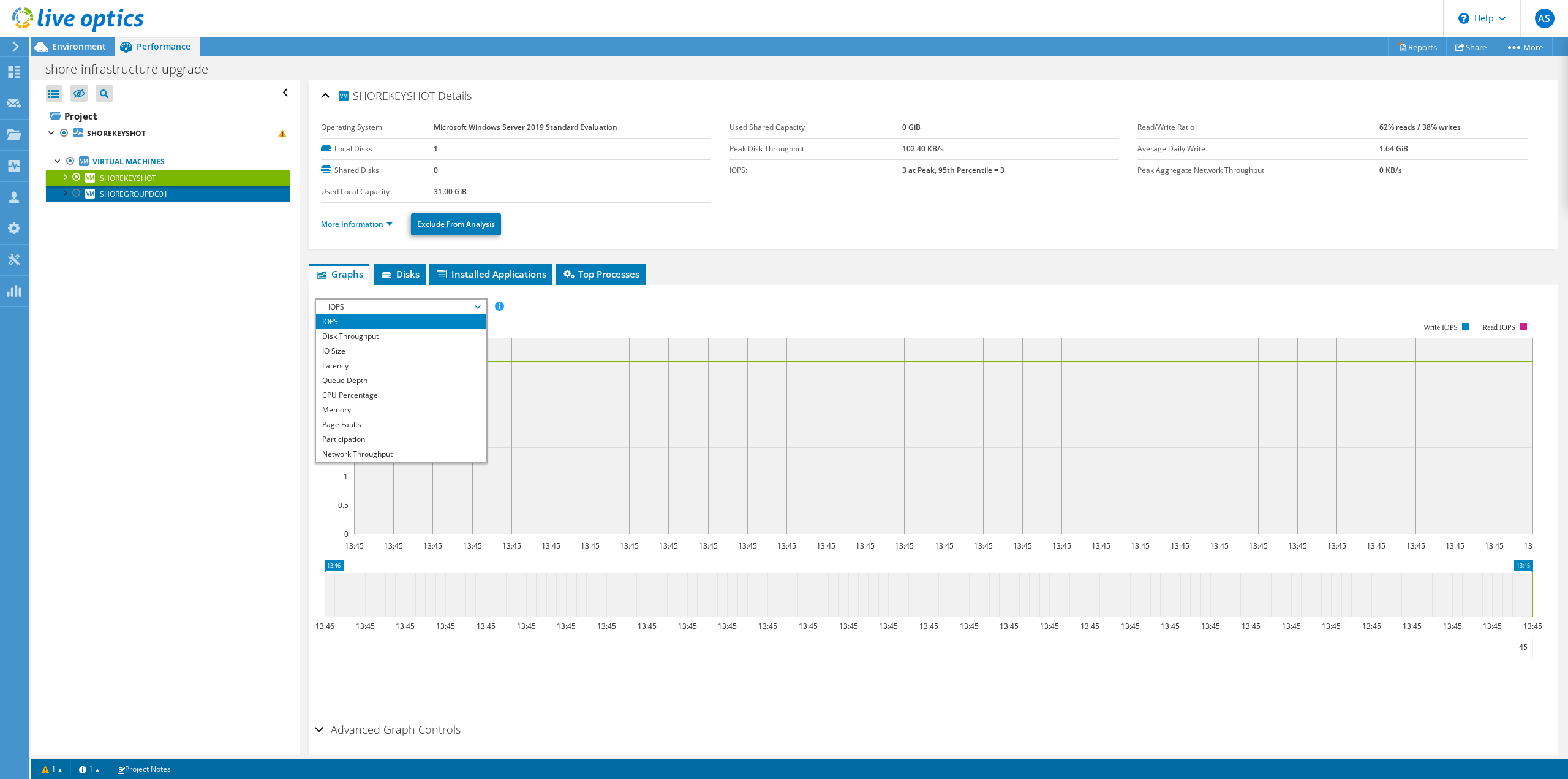
click at [124, 198] on span "SHOREGROUPDC01" at bounding box center [133, 194] width 68 height 10
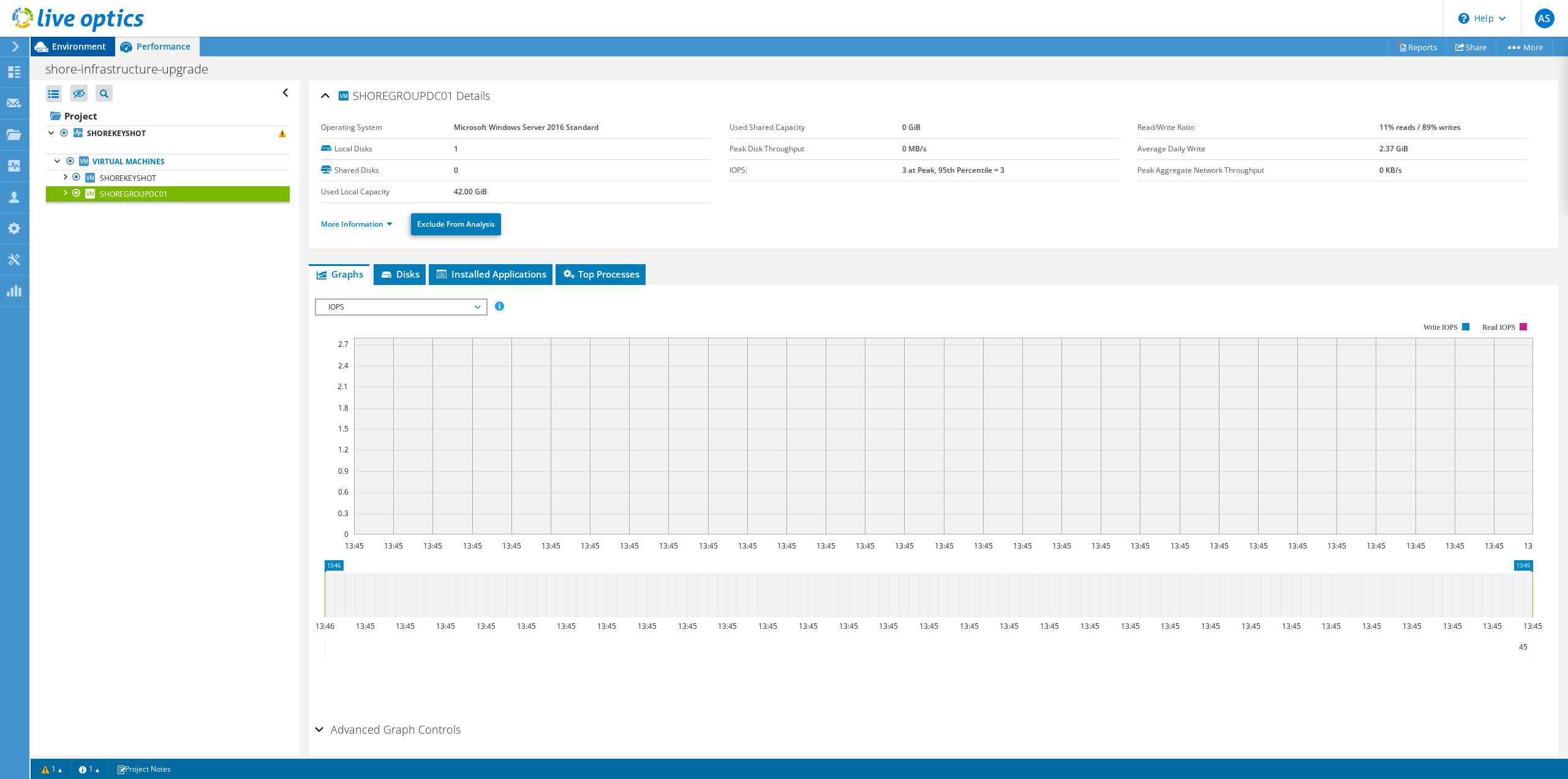
click at [64, 50] on span "Environment" at bounding box center [79, 47] width 54 height 12
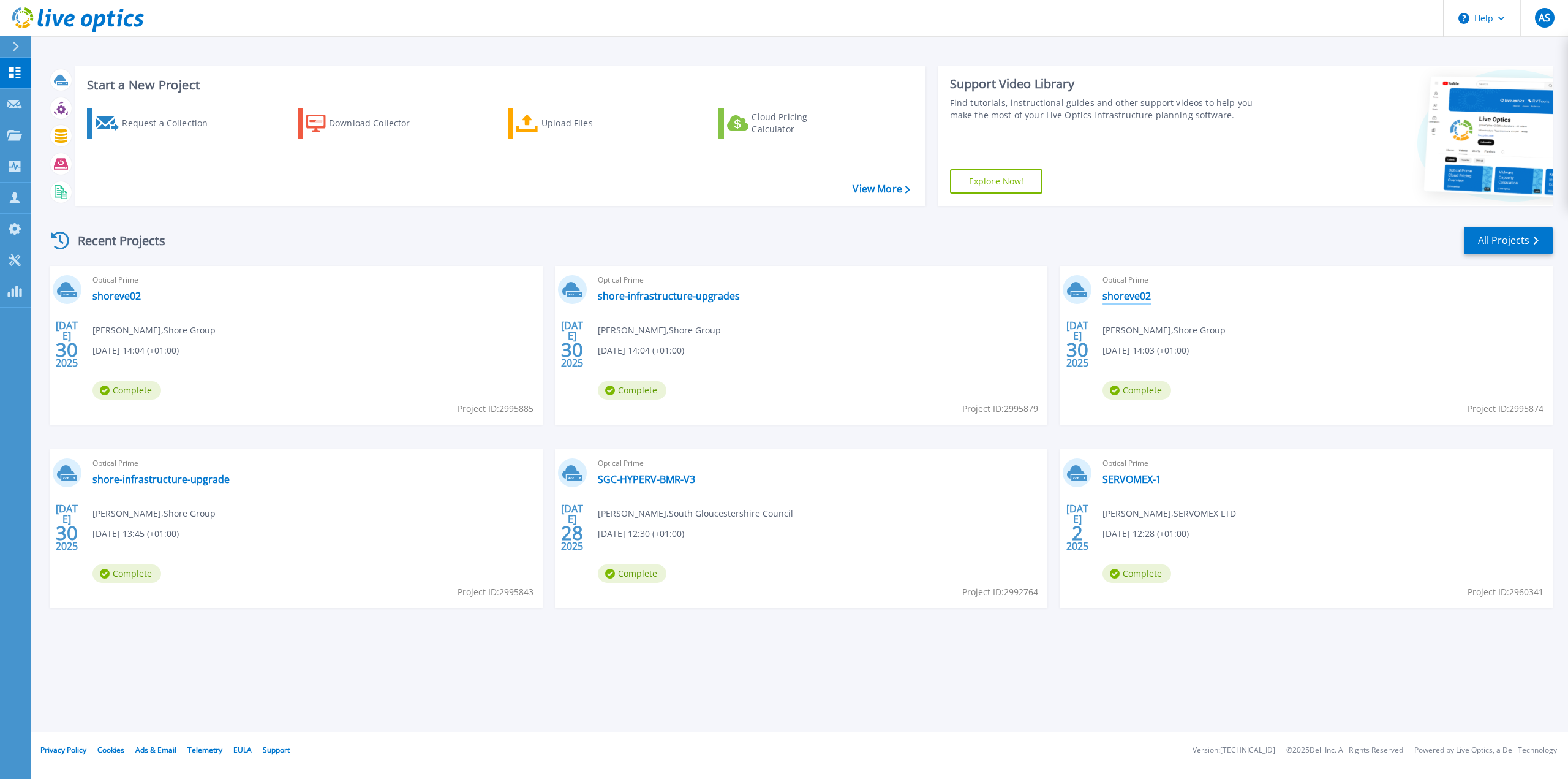
click at [1142, 293] on link "shoreve02" at bounding box center [1127, 296] width 48 height 12
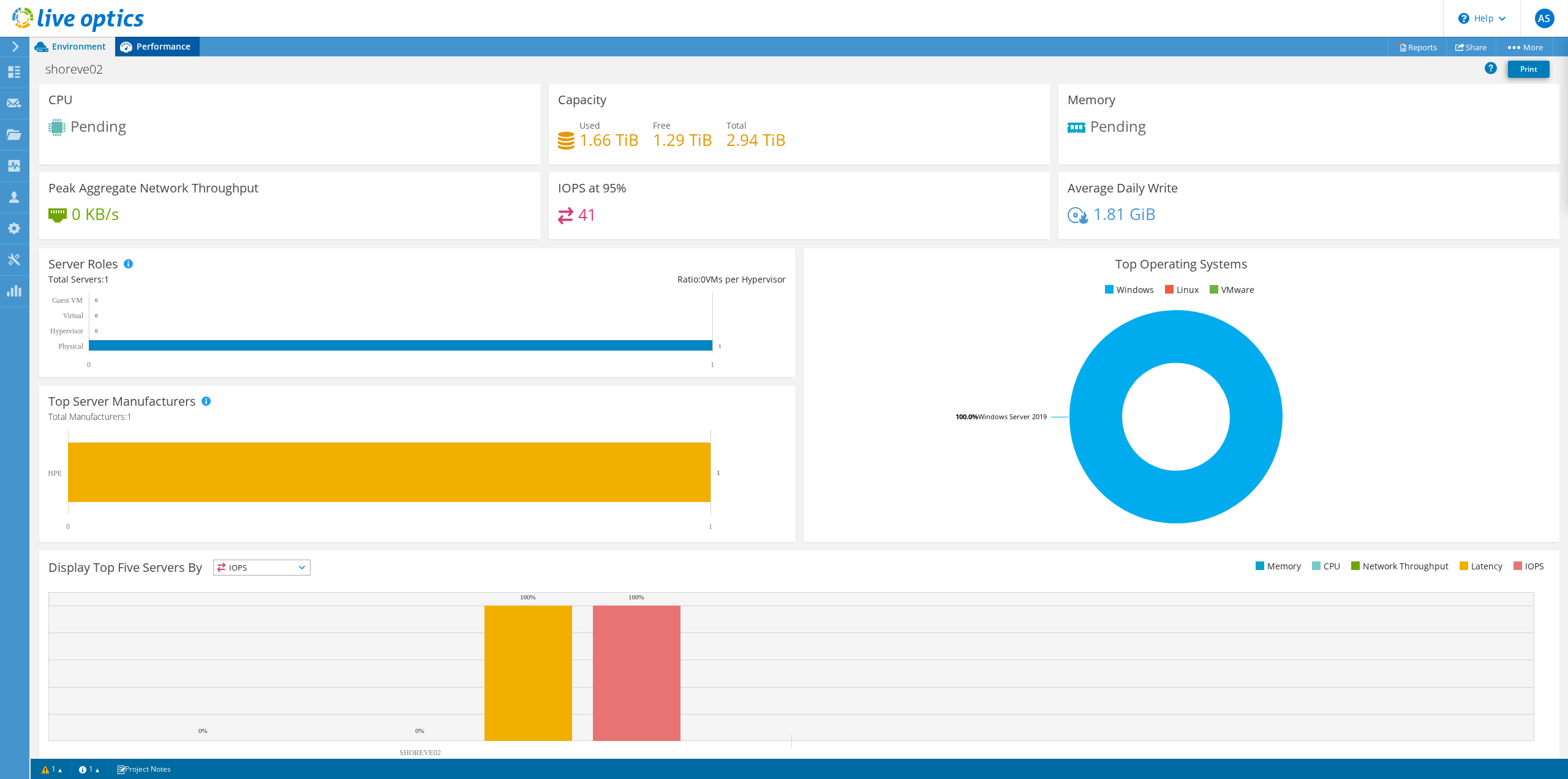
click at [164, 53] on div "Performance" at bounding box center [157, 46] width 84 height 20
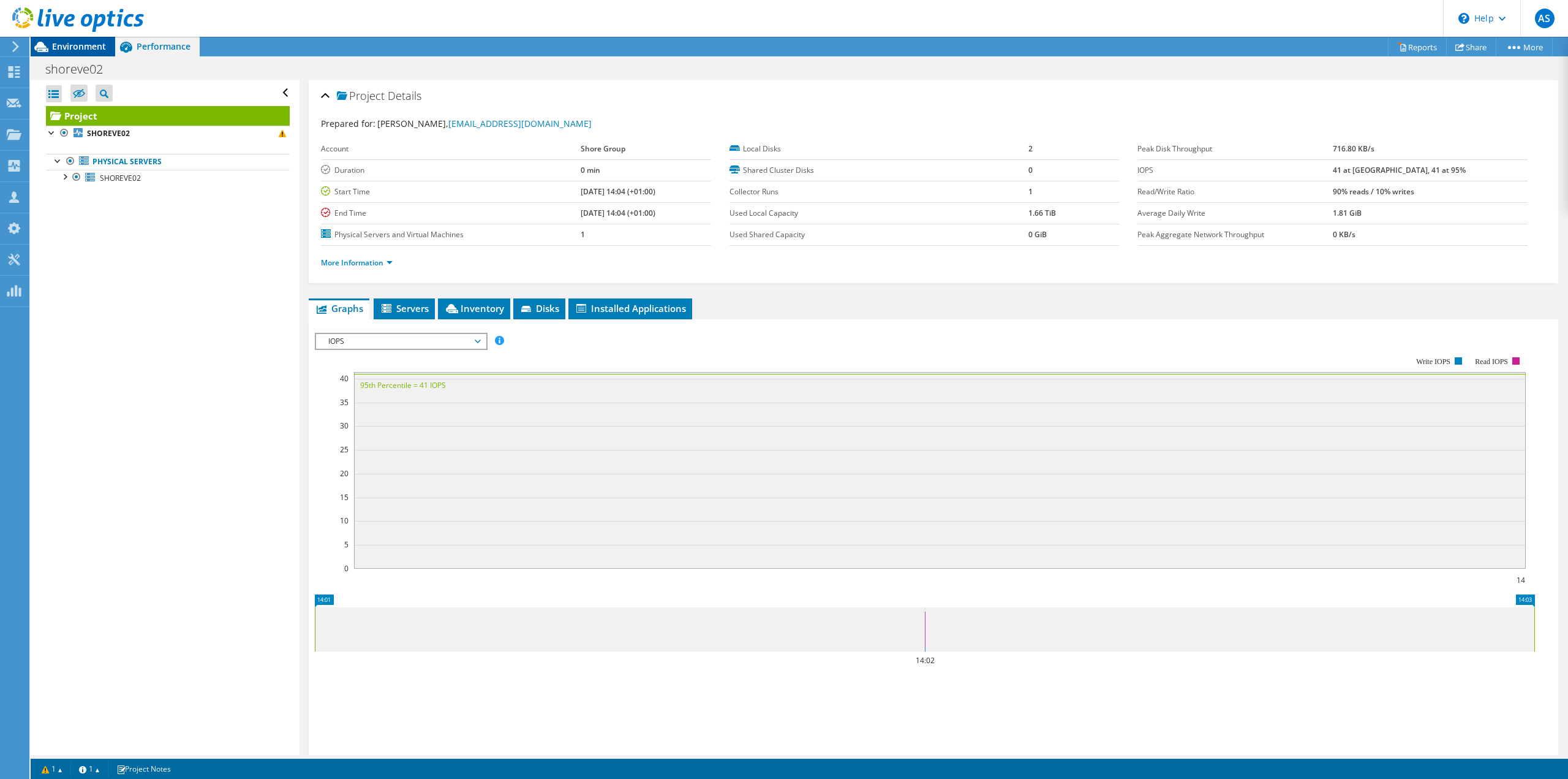
click at [74, 52] on span "Environment" at bounding box center [79, 47] width 54 height 12
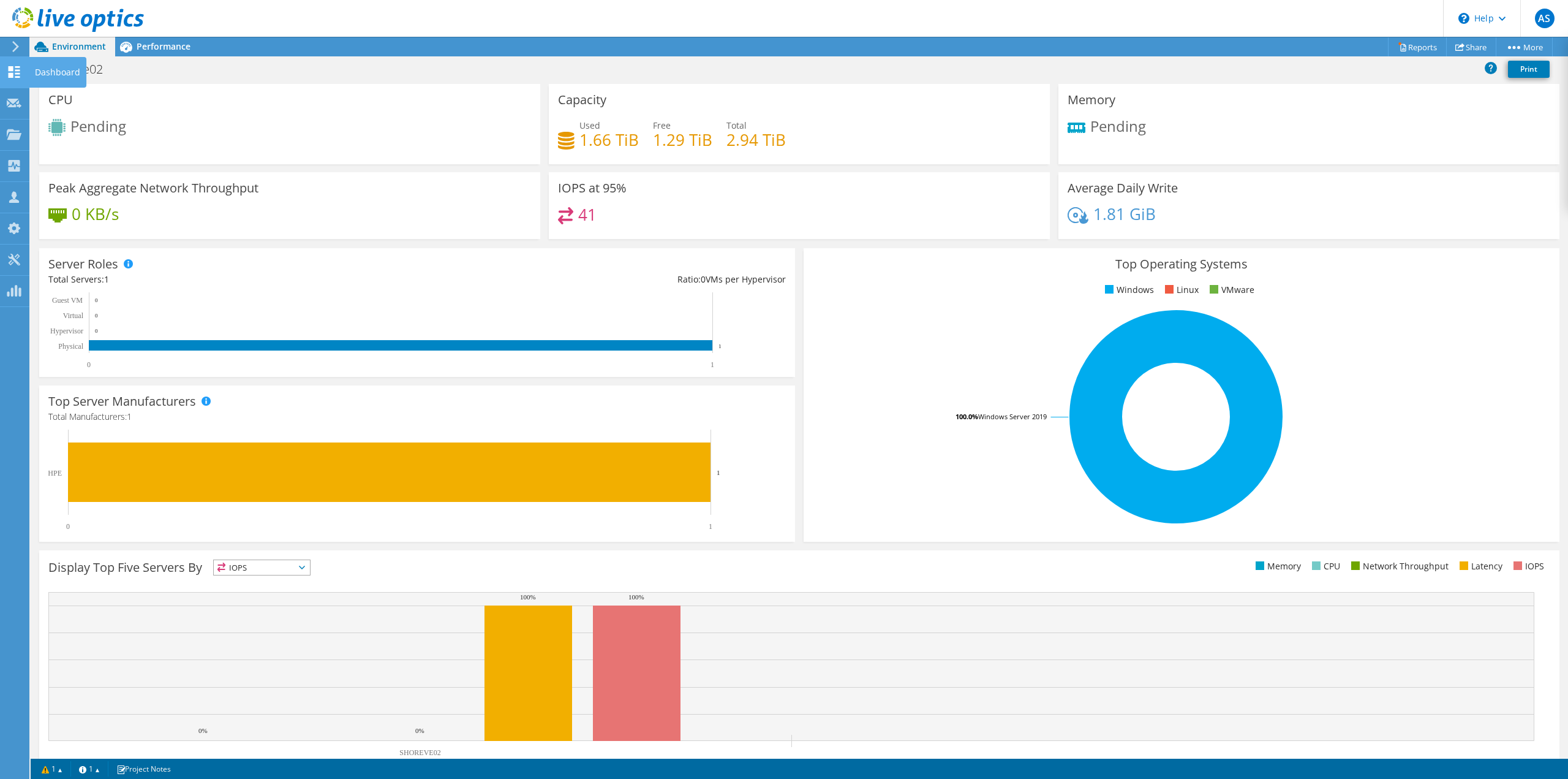
click at [50, 65] on div "Dashboard" at bounding box center [58, 72] width 58 height 31
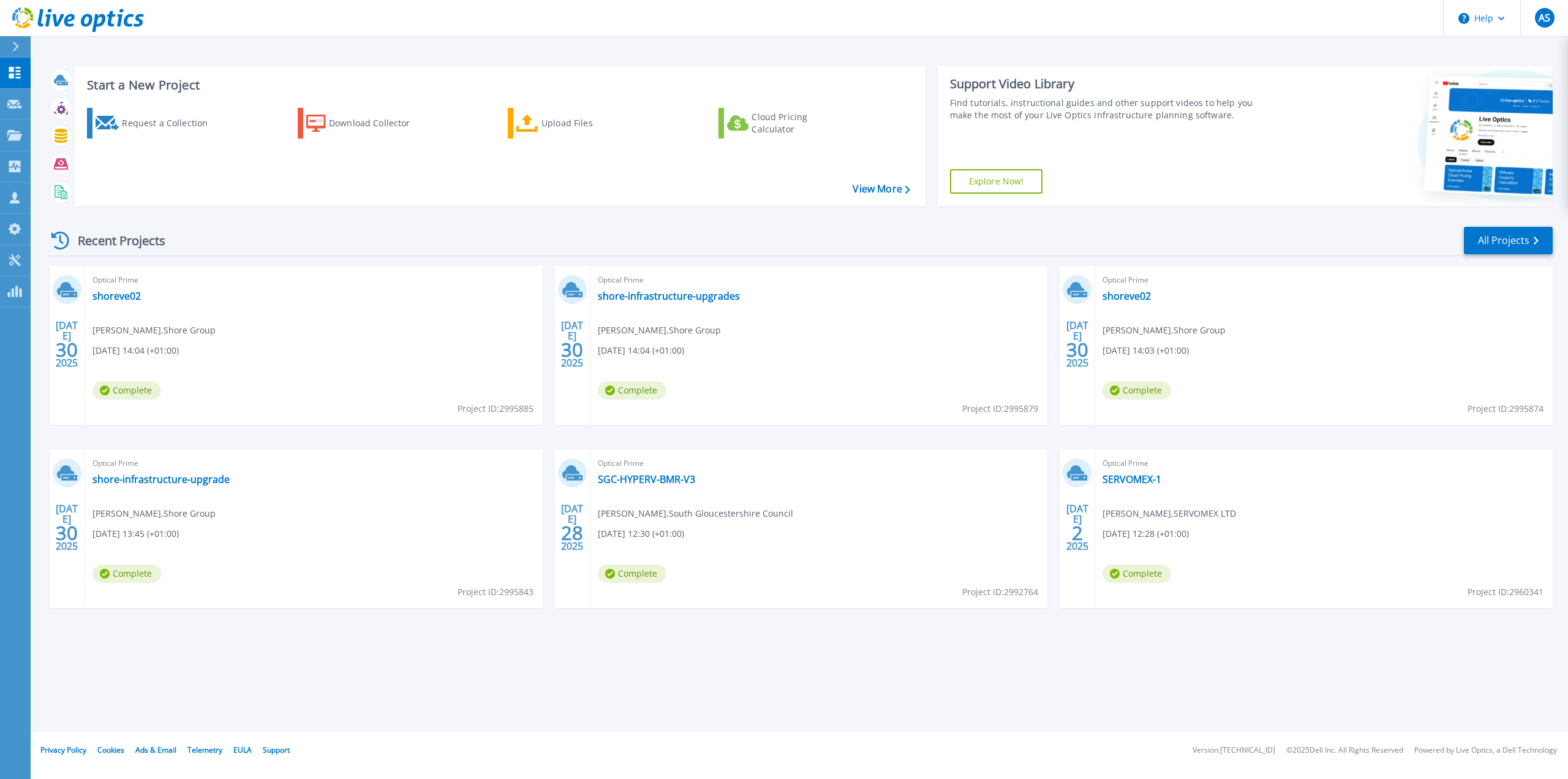
click at [727, 302] on div "Optical Prime shore-infrastructure-upgrades [PERSON_NAME] , Shore Group [DATE] …" at bounding box center [819, 345] width 457 height 159
click at [726, 300] on link "shore-infrastructure-upgrades" at bounding box center [669, 296] width 142 height 12
